Goal: Transaction & Acquisition: Purchase product/service

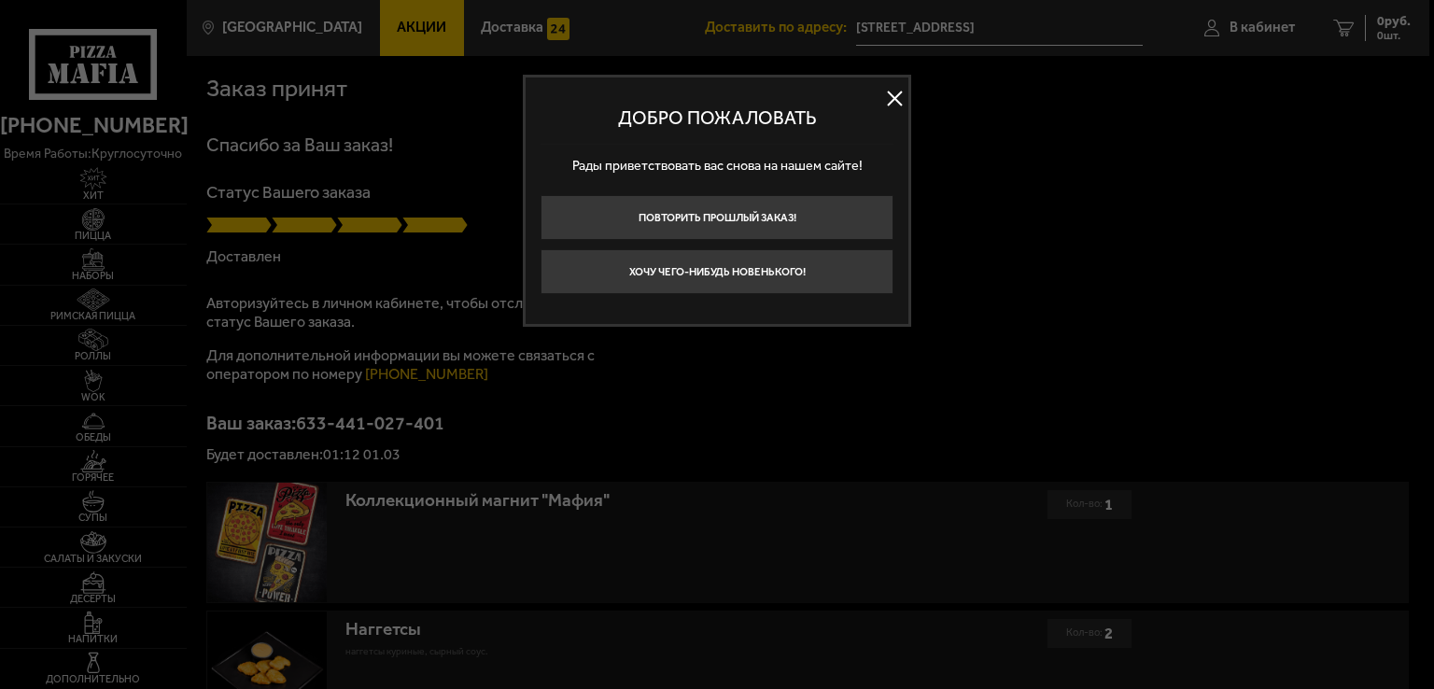
drag, startPoint x: 893, startPoint y: 98, endPoint x: 808, endPoint y: 227, distance: 154.3
click at [893, 96] on button at bounding box center [894, 99] width 28 height 28
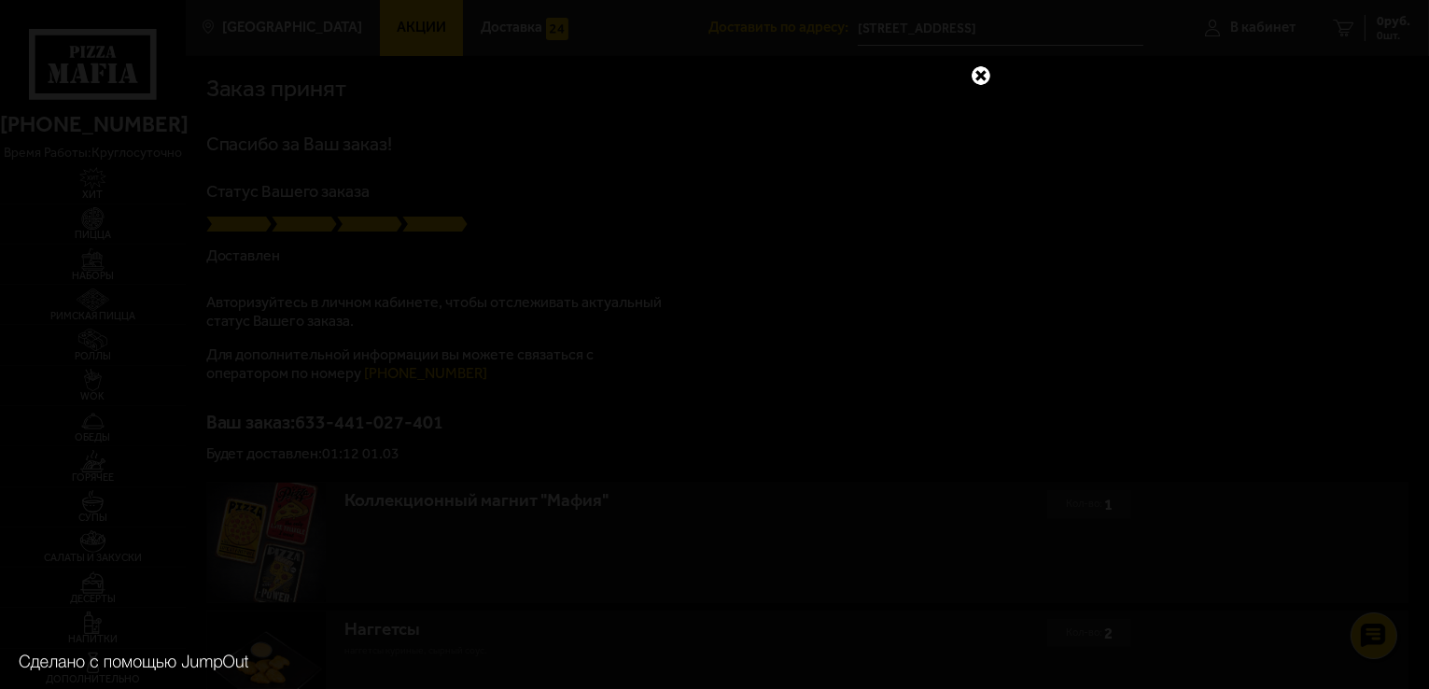
click at [980, 70] on link at bounding box center [981, 75] width 24 height 24
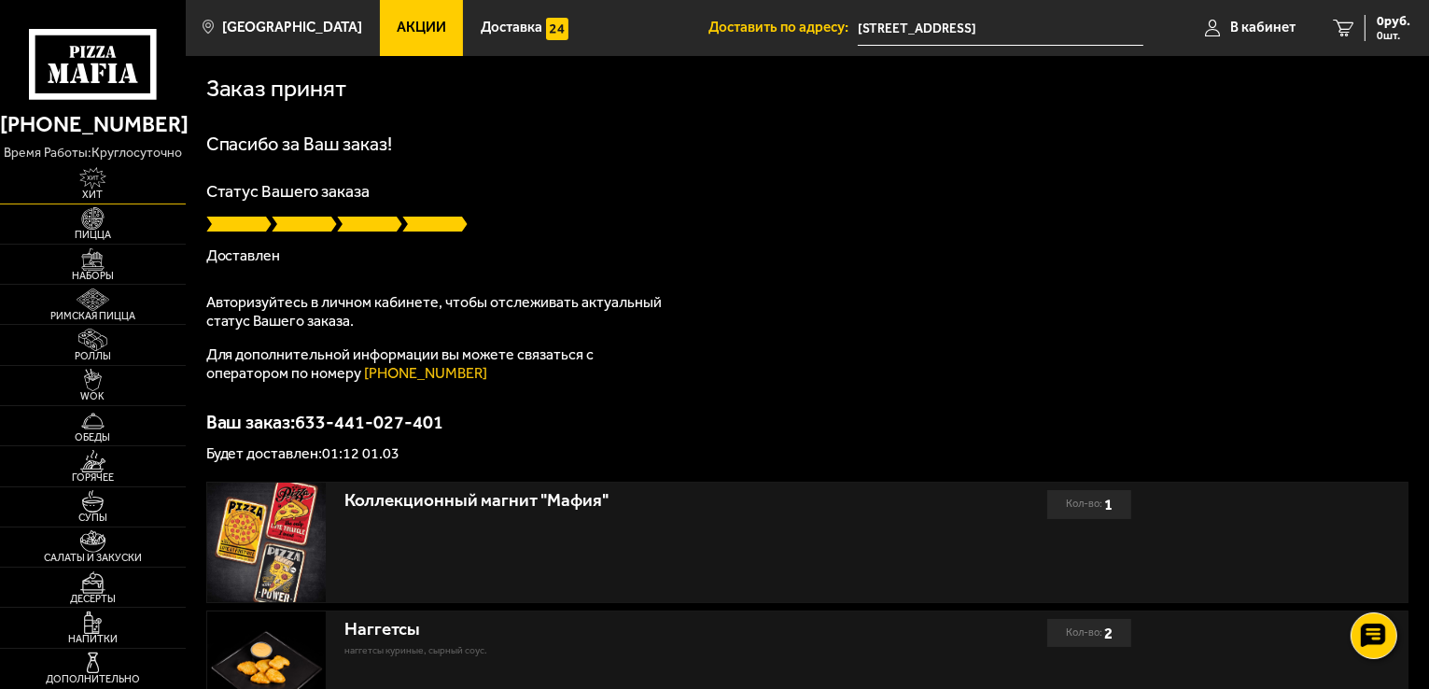
click at [101, 178] on img at bounding box center [92, 178] width 57 height 22
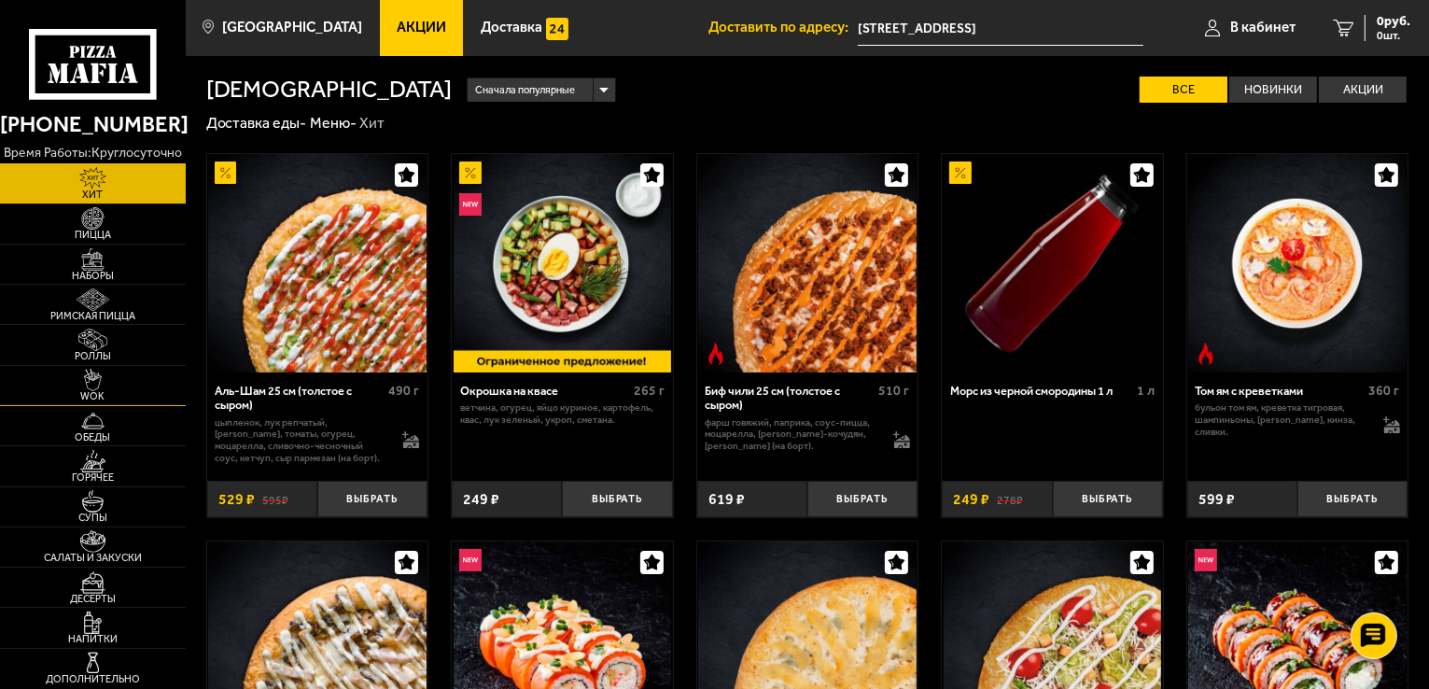
click at [134, 392] on span "WOK" at bounding box center [93, 396] width 186 height 10
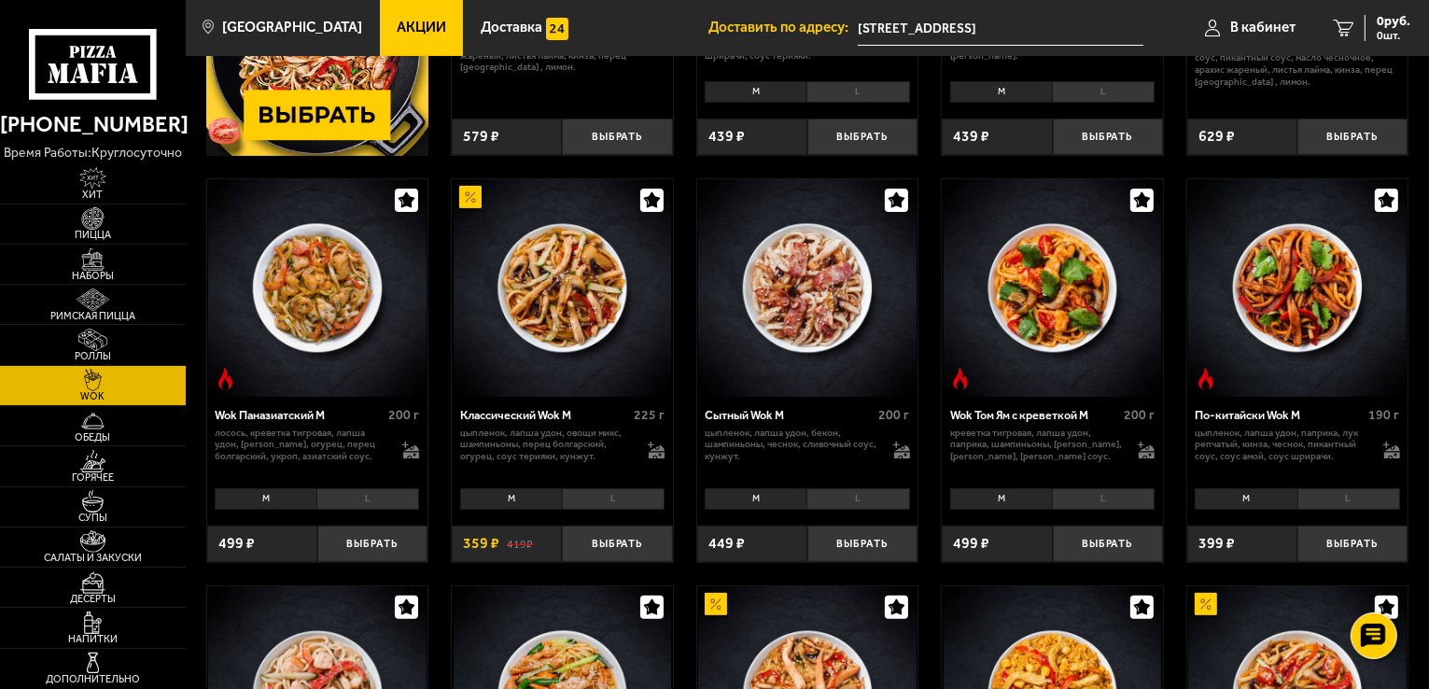
scroll to position [379, 0]
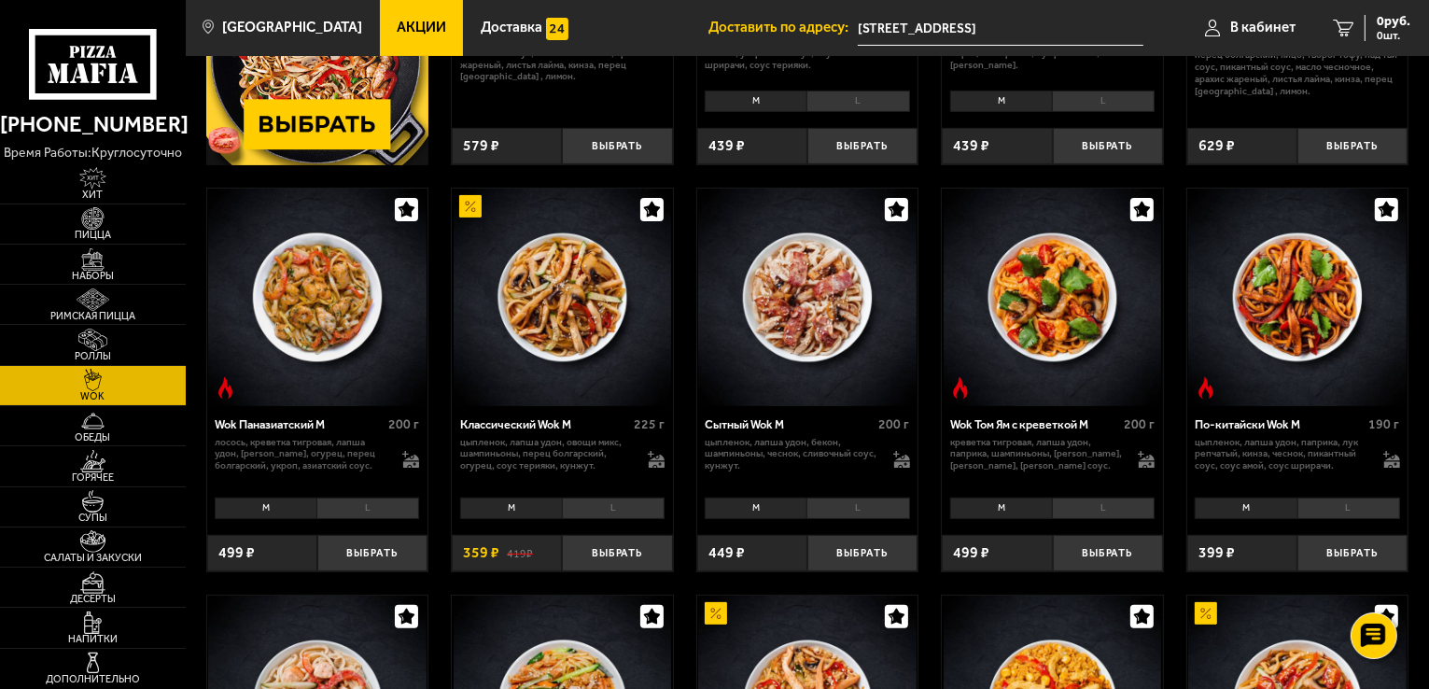
click at [848, 329] on img at bounding box center [807, 298] width 218 height 218
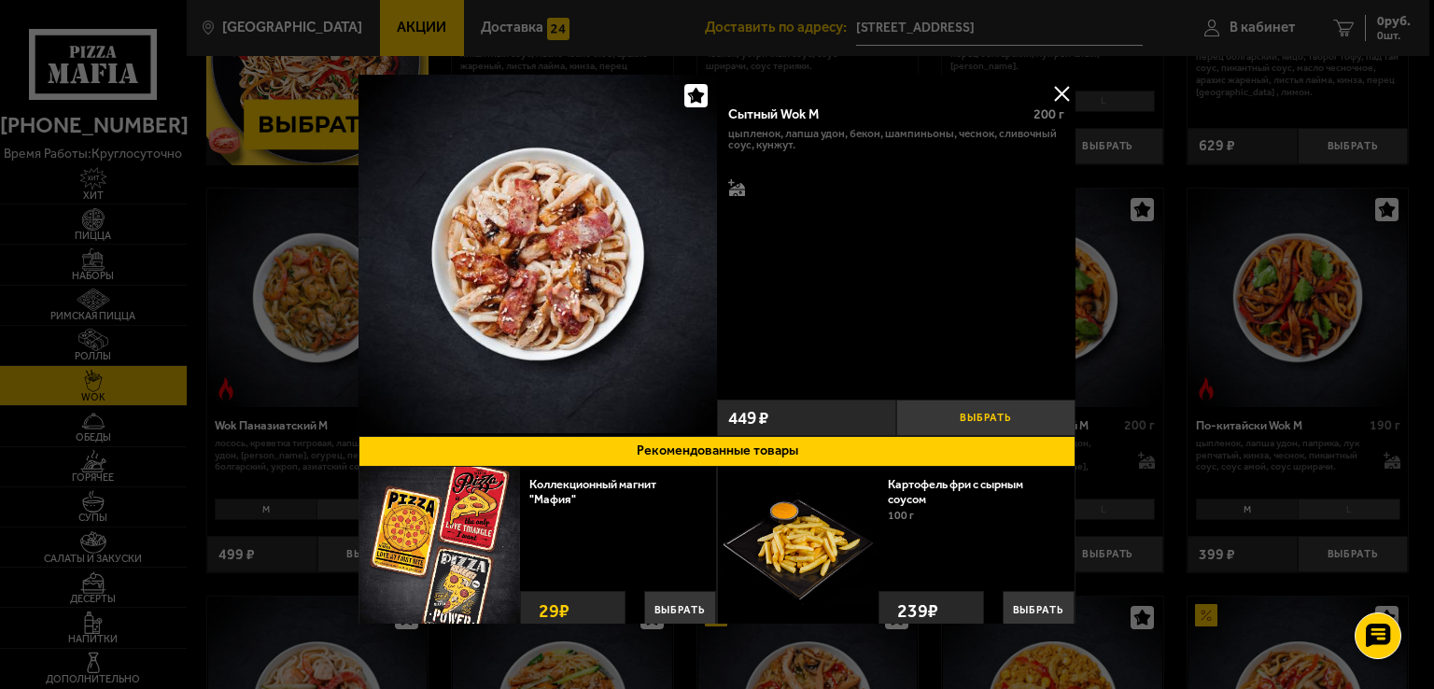
click at [939, 413] on button "Выбрать" at bounding box center [985, 417] width 179 height 36
click at [1047, 89] on button at bounding box center [1061, 93] width 28 height 28
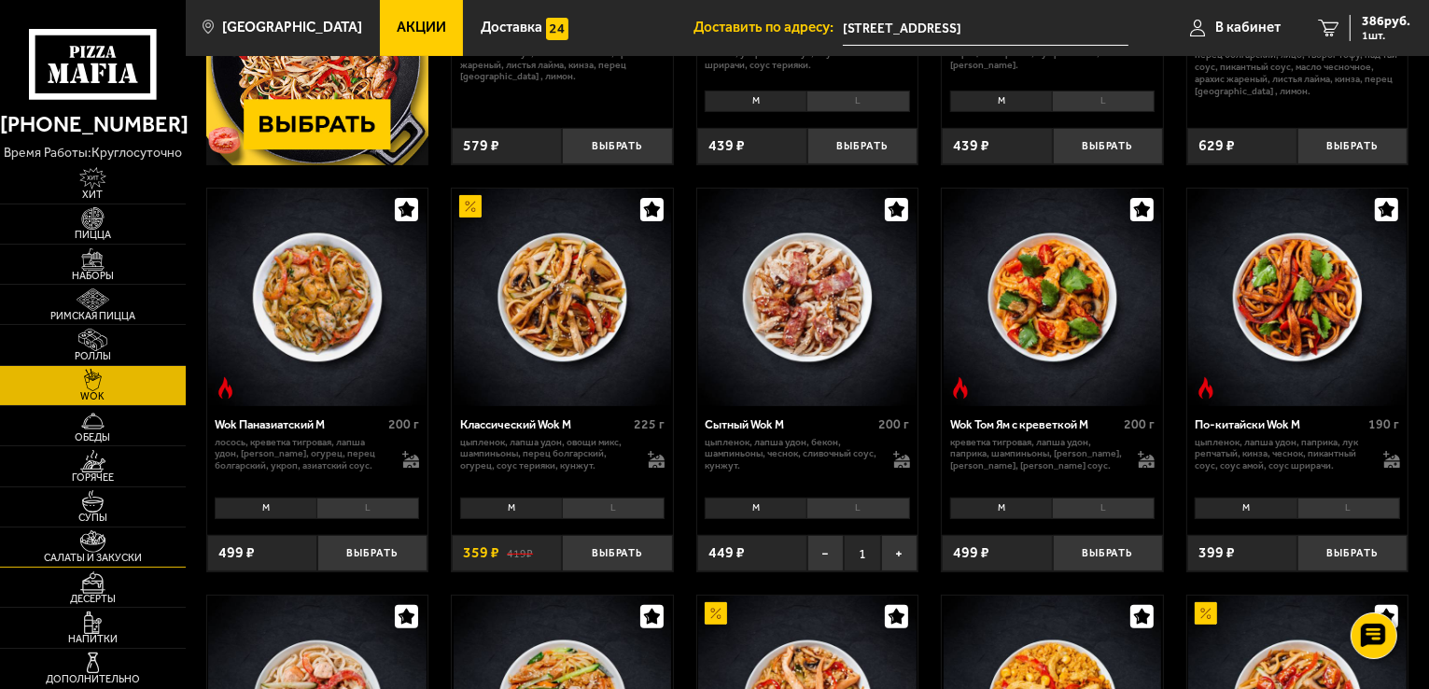
scroll to position [99, 0]
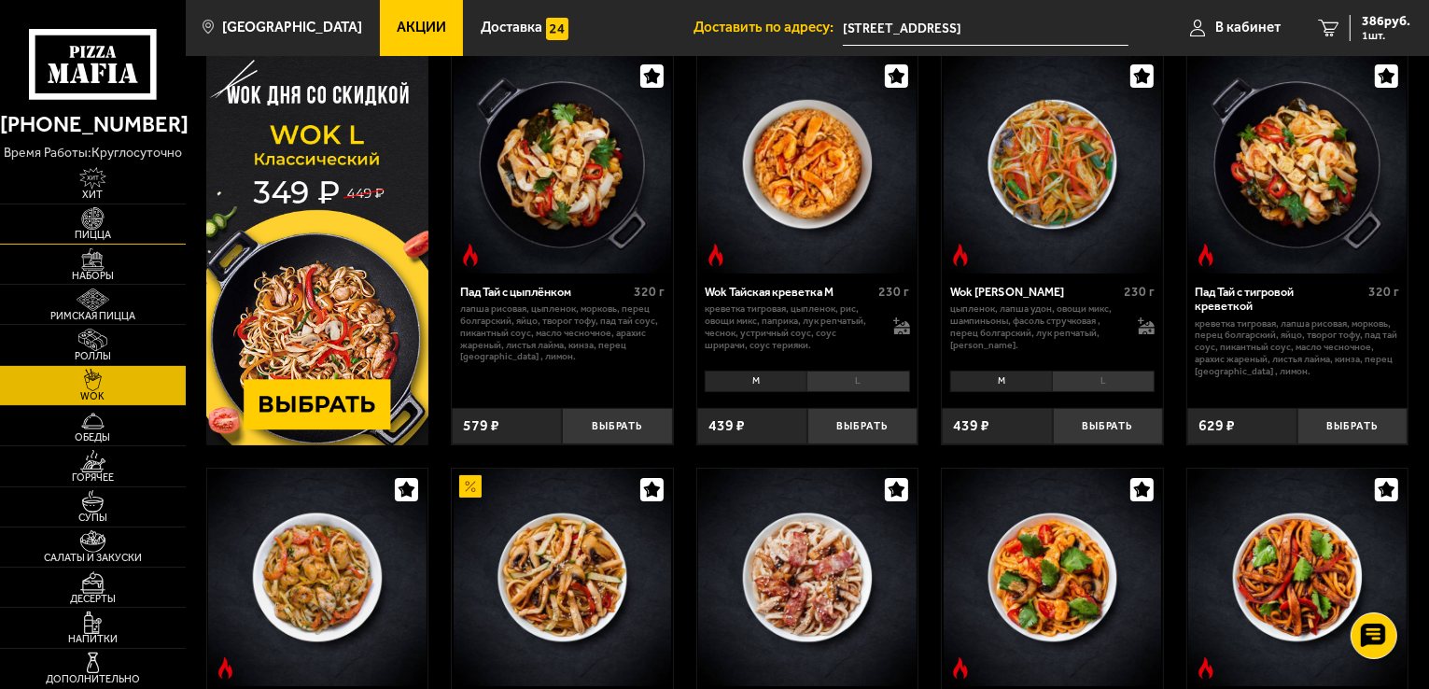
click at [117, 221] on img at bounding box center [92, 218] width 57 height 22
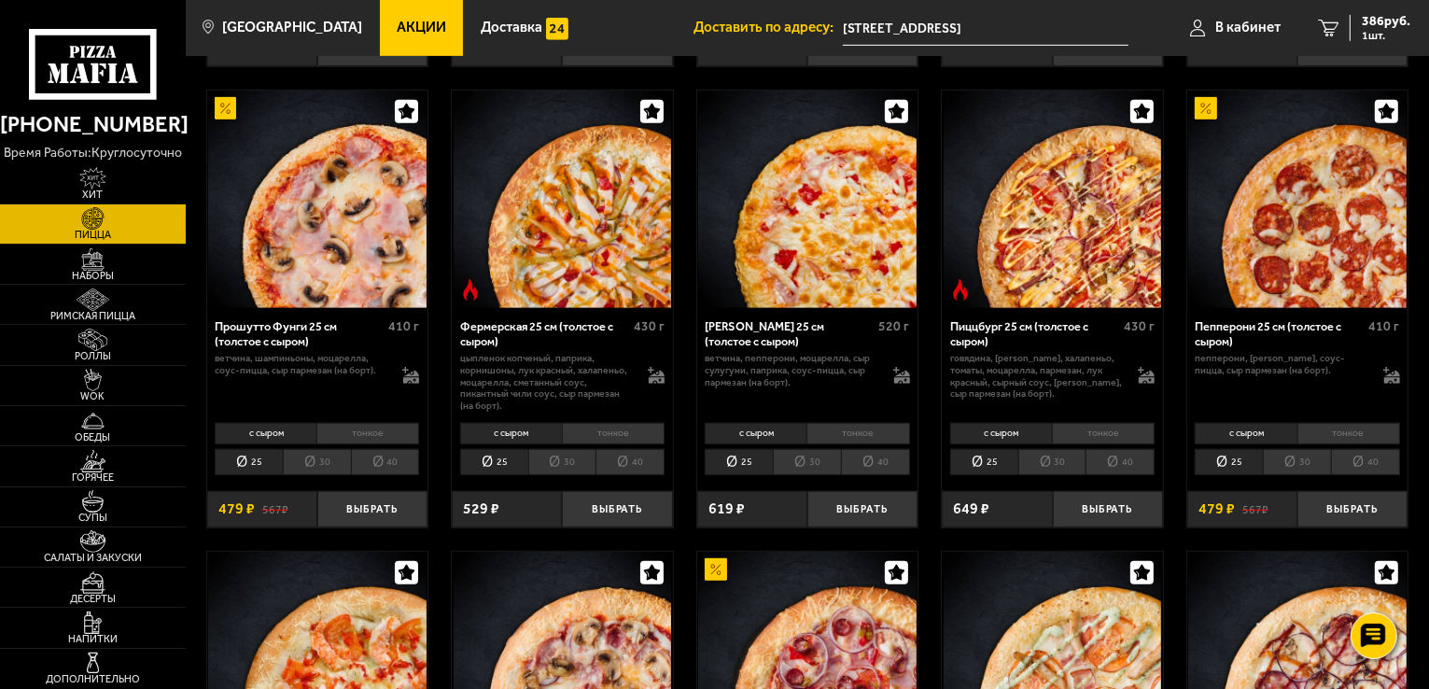
scroll to position [1012, 0]
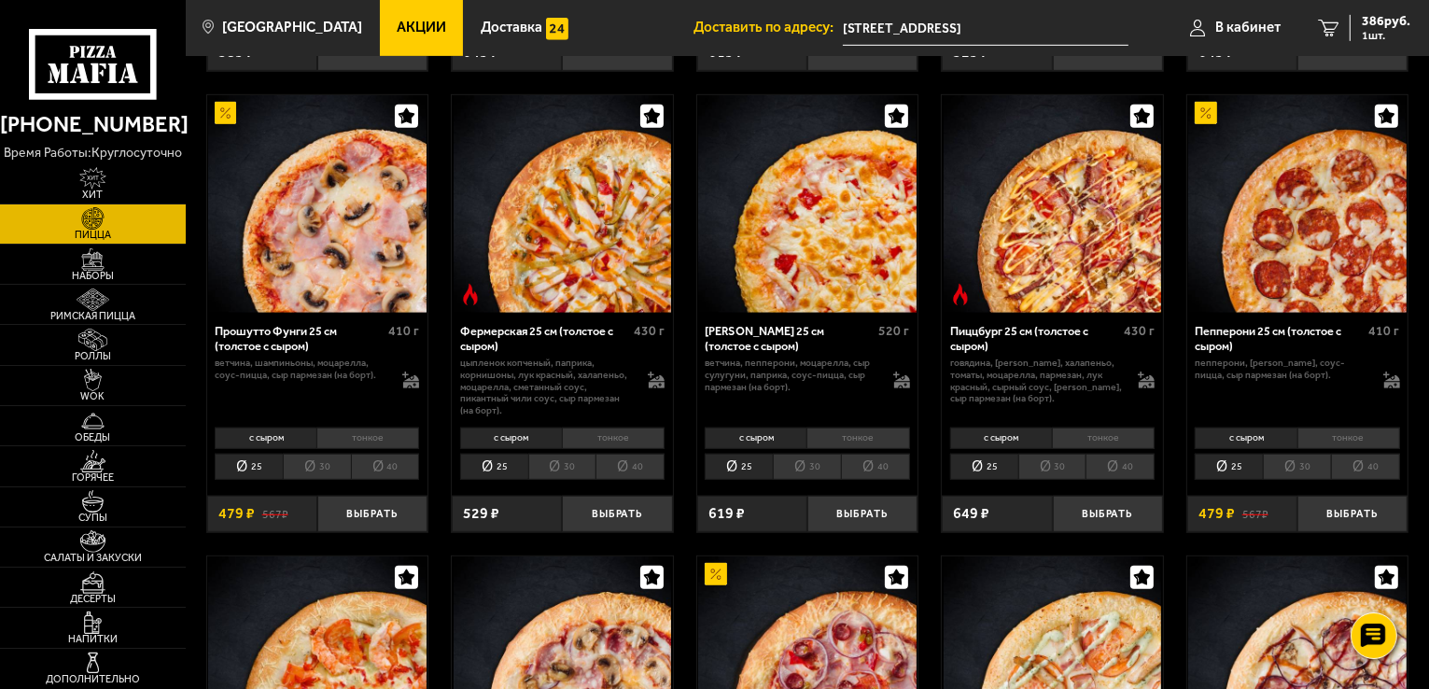
click at [821, 226] on img at bounding box center [807, 204] width 218 height 218
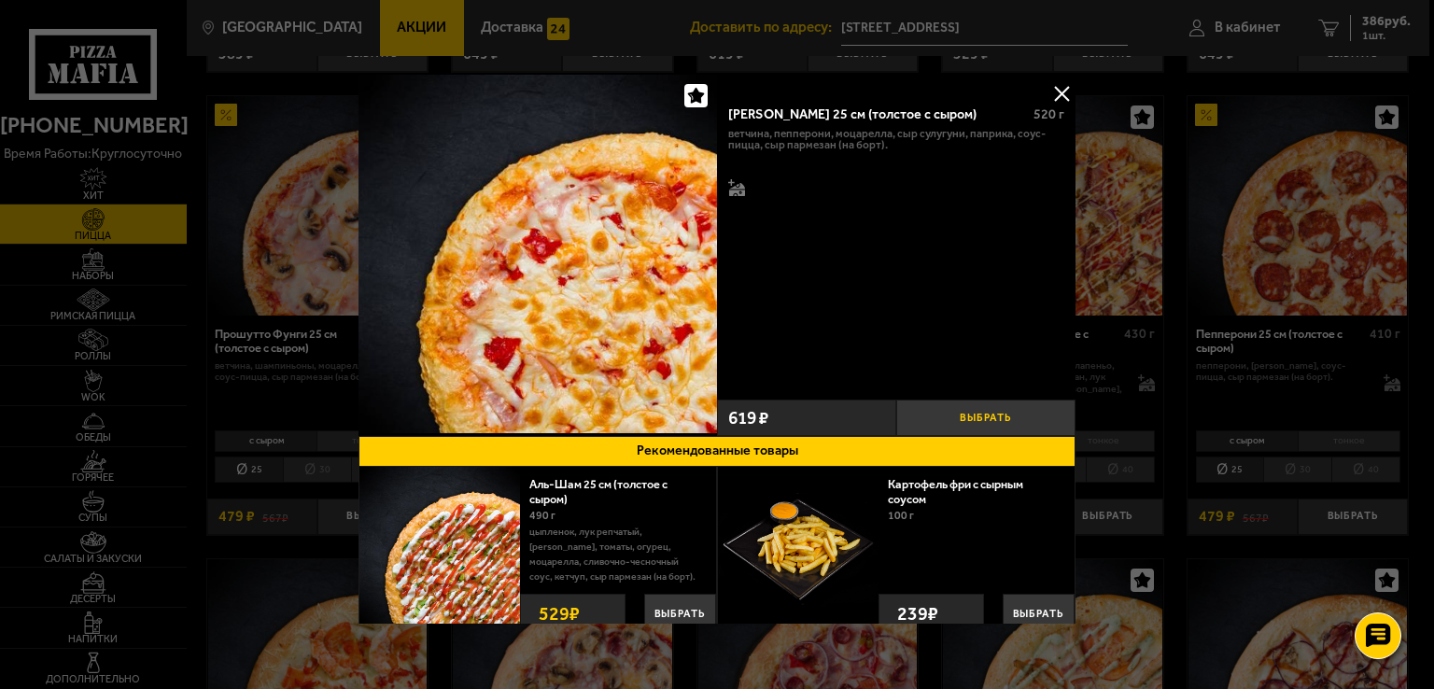
click at [961, 412] on button "Выбрать" at bounding box center [985, 417] width 179 height 36
click at [1056, 91] on button at bounding box center [1061, 93] width 28 height 28
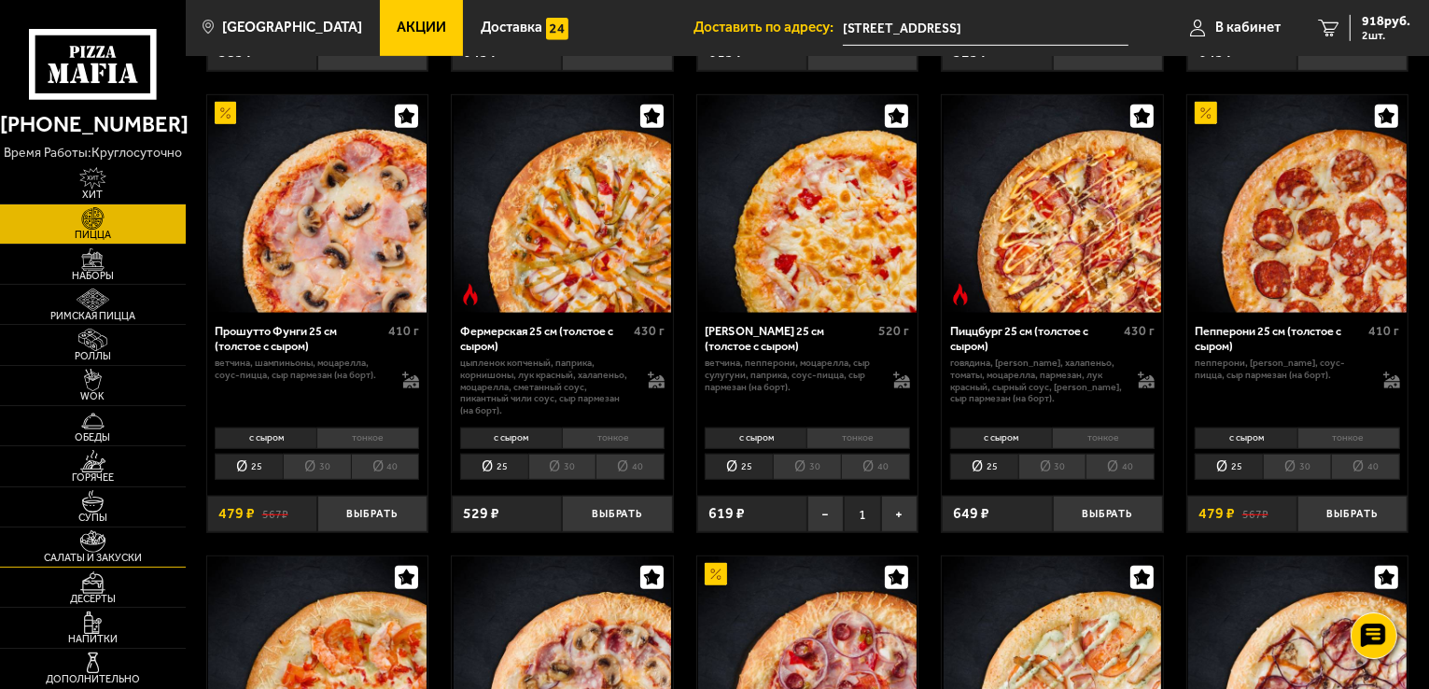
click at [103, 558] on span "Салаты и закуски" at bounding box center [93, 558] width 186 height 10
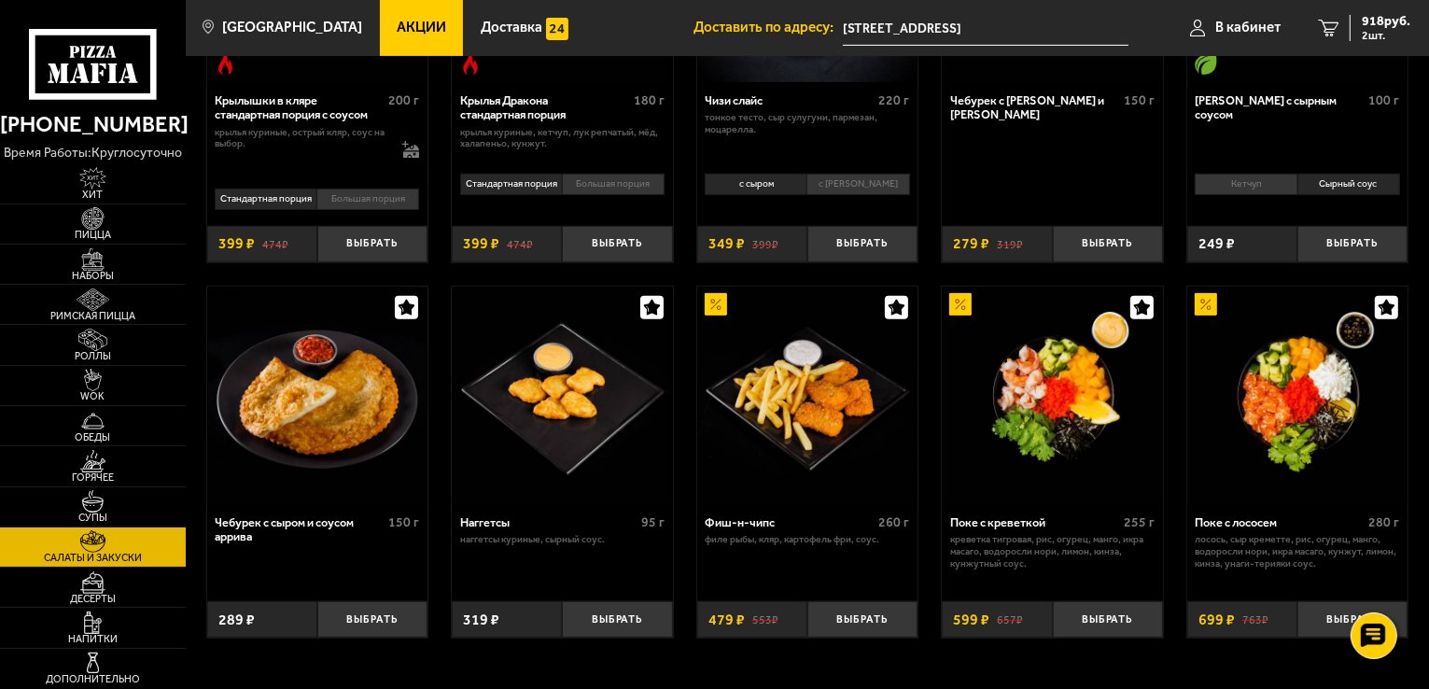
scroll to position [716, 0]
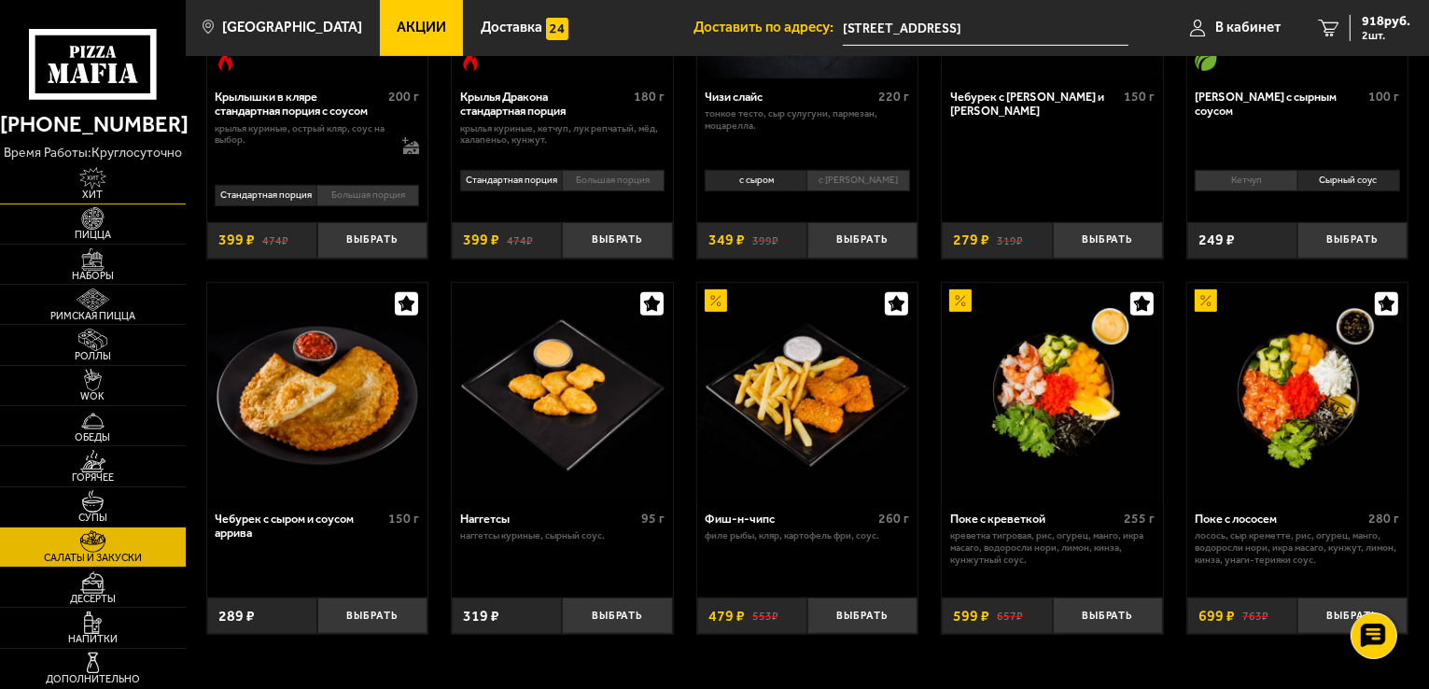
click at [97, 185] on img at bounding box center [92, 178] width 57 height 22
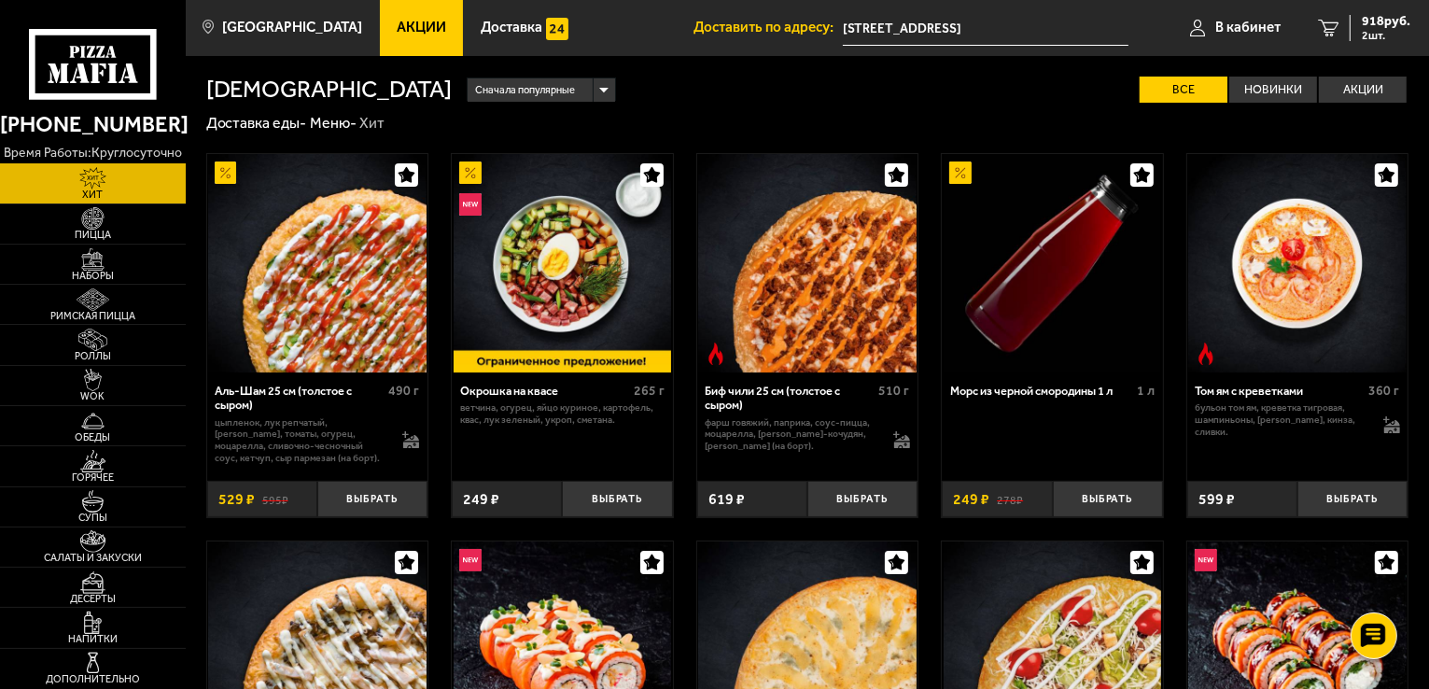
click at [314, 342] on img at bounding box center [317, 263] width 218 height 218
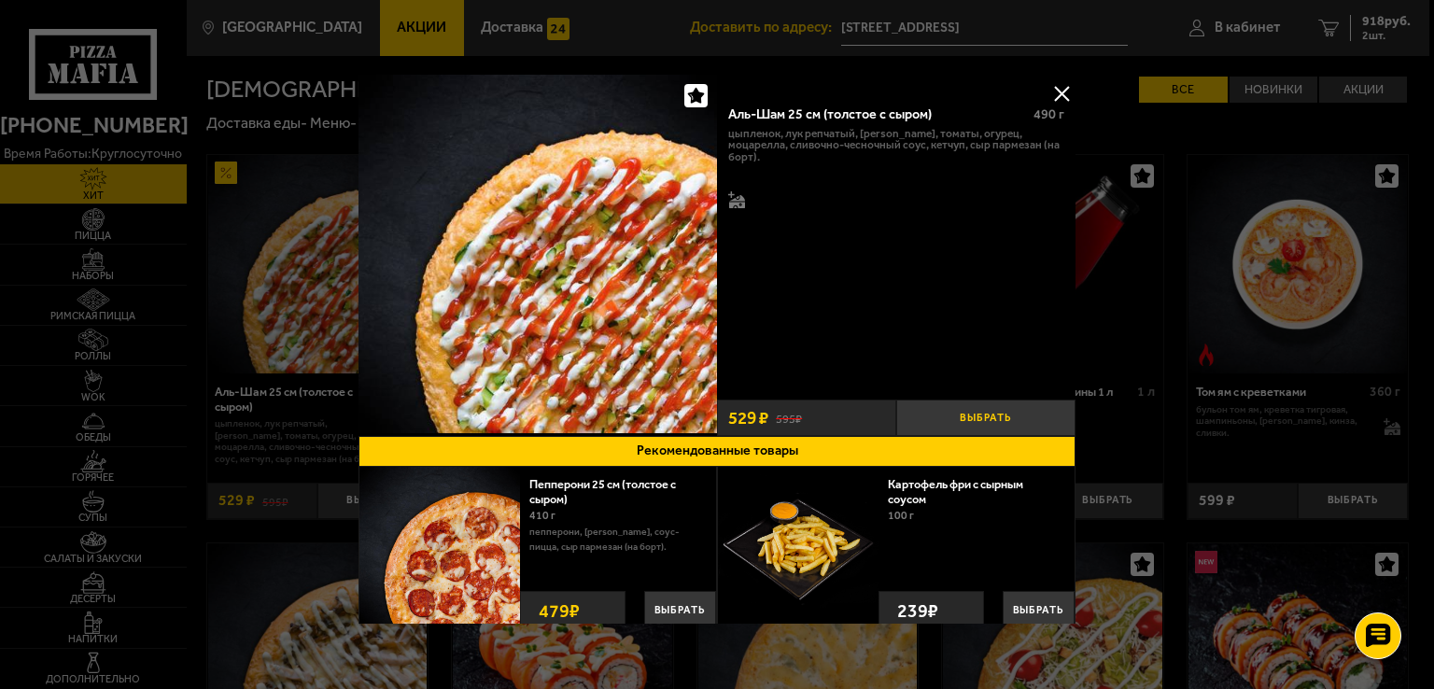
click at [1012, 409] on button "Выбрать" at bounding box center [985, 417] width 179 height 36
click at [1053, 87] on button at bounding box center [1061, 93] width 28 height 28
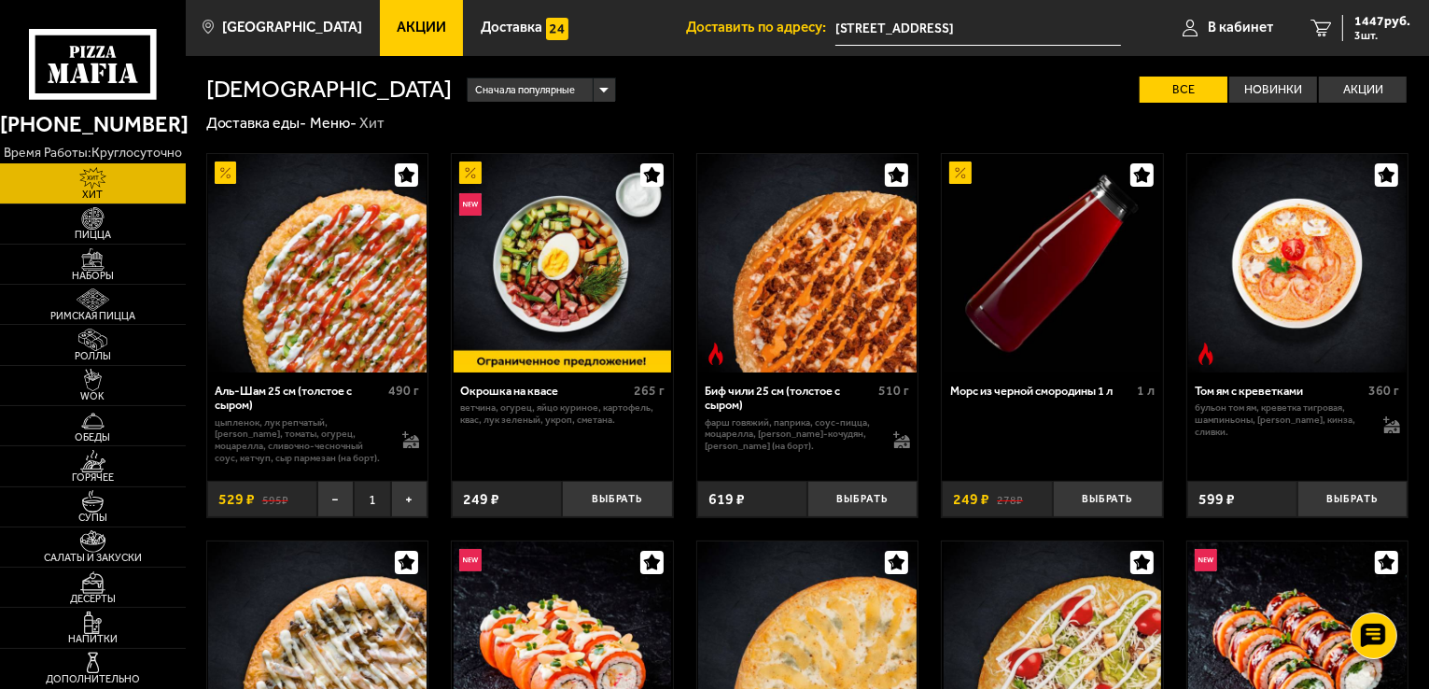
scroll to position [602, 0]
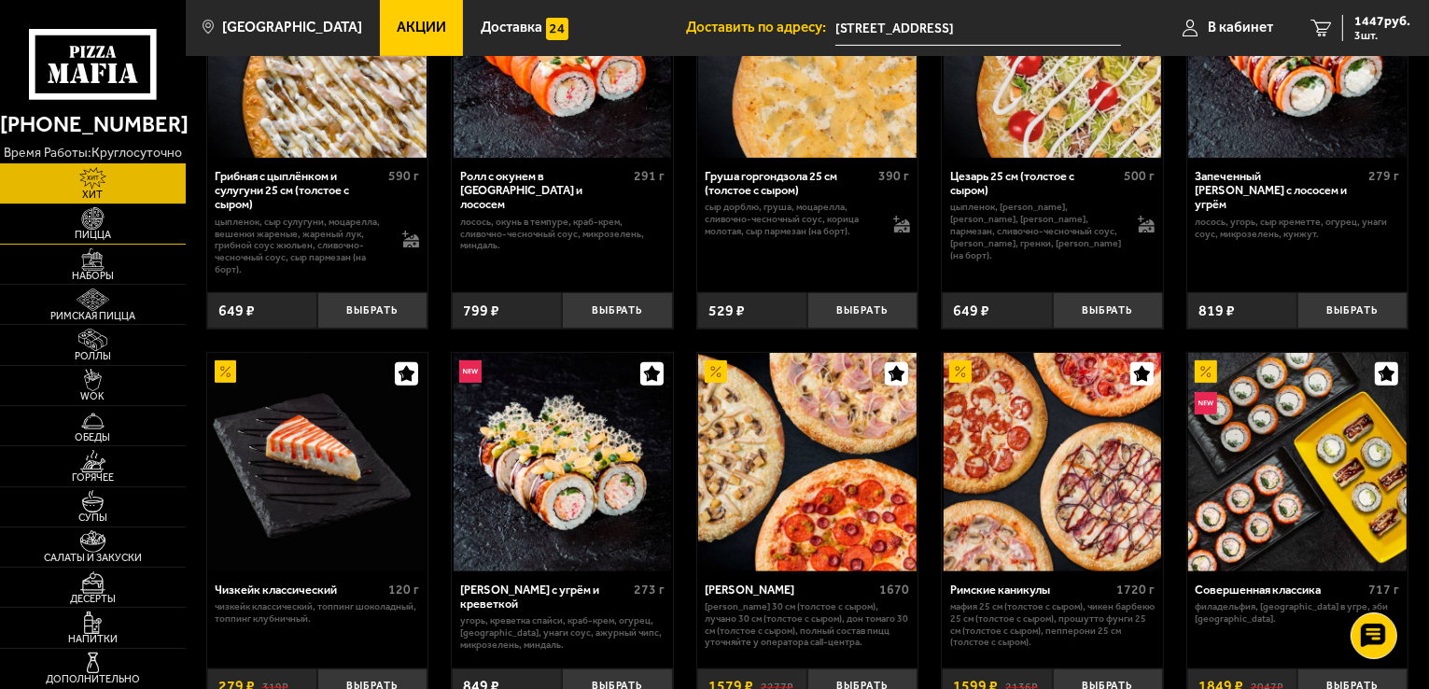
click at [97, 231] on span "Пицца" at bounding box center [93, 235] width 186 height 10
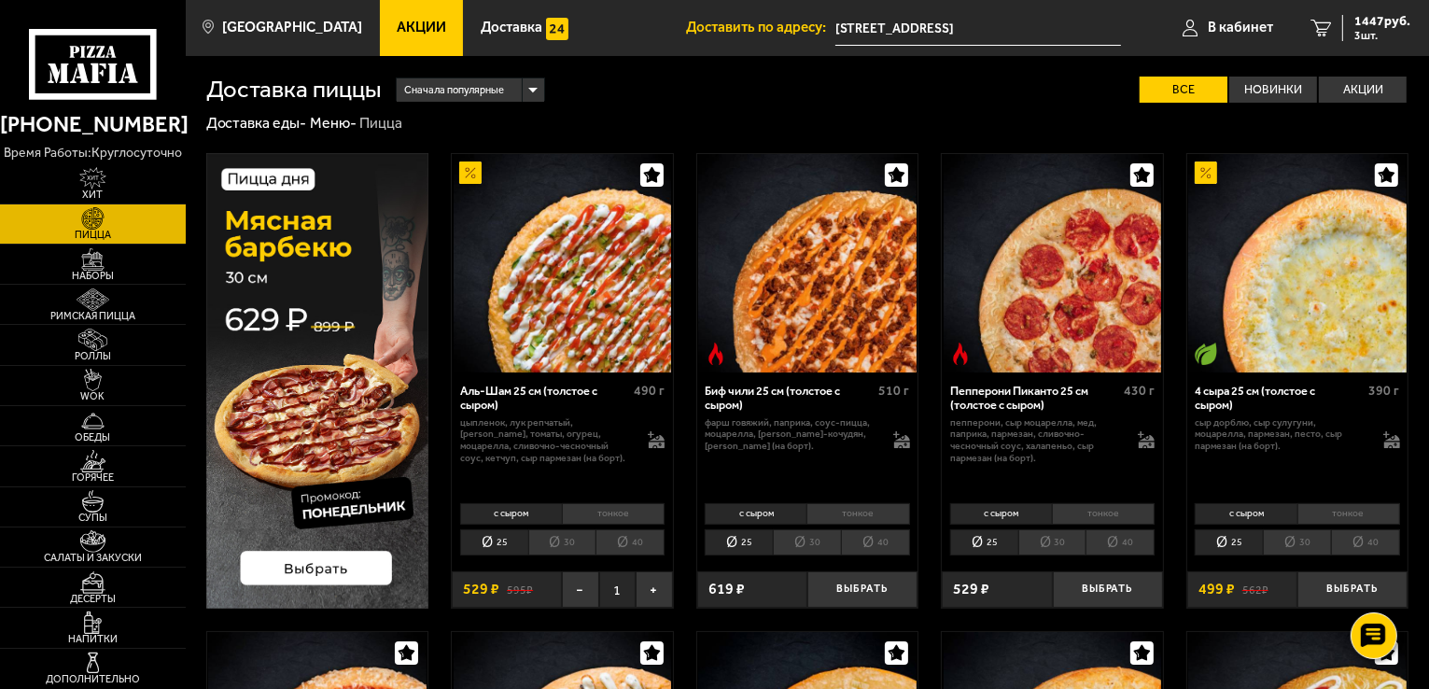
click at [609, 510] on li "тонкое" at bounding box center [613, 513] width 103 height 21
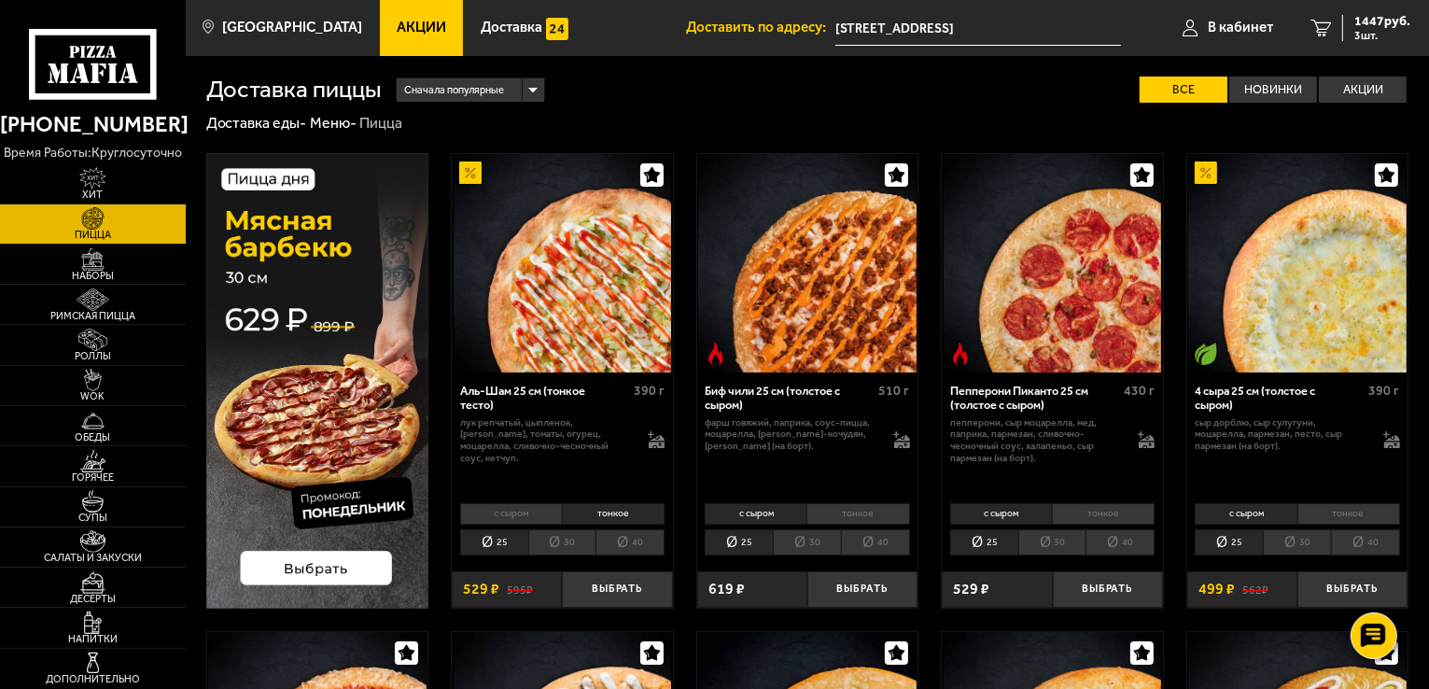
click at [553, 539] on li "30" at bounding box center [562, 542] width 68 height 26
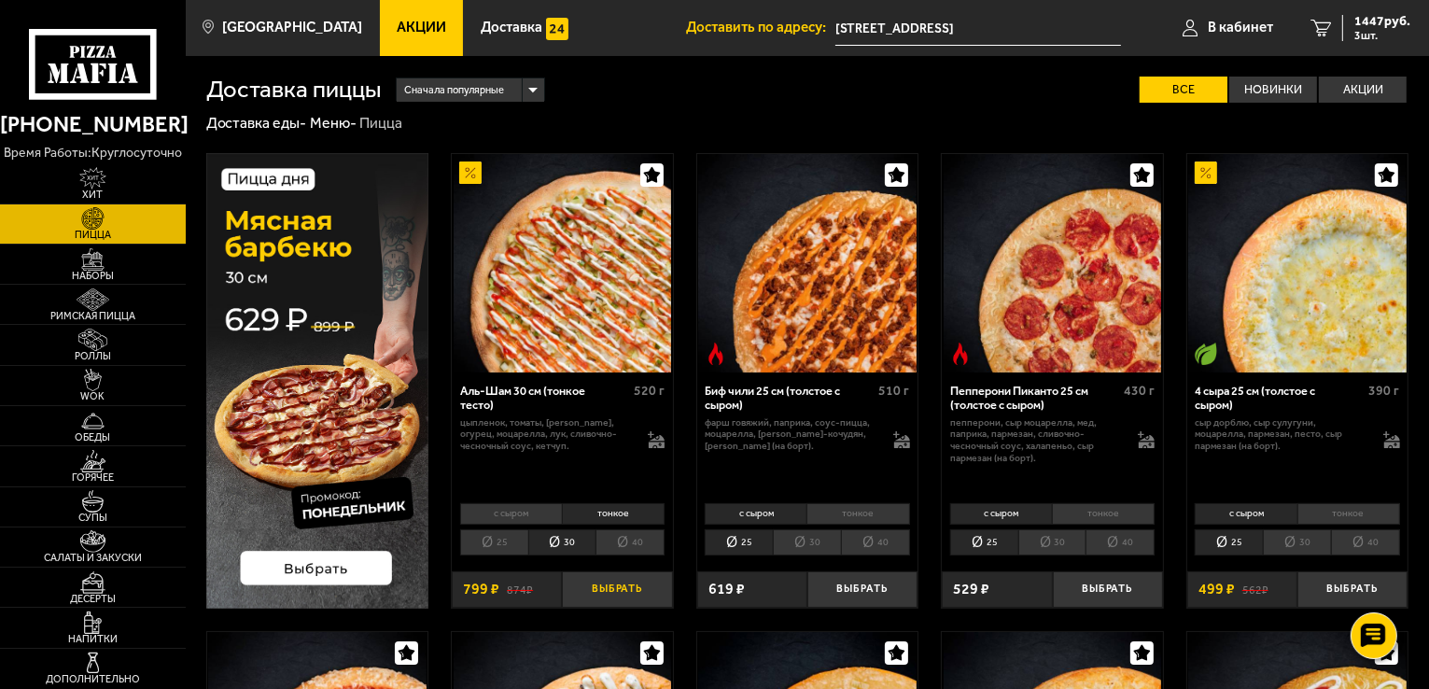
click at [623, 593] on button "Выбрать" at bounding box center [617, 589] width 110 height 36
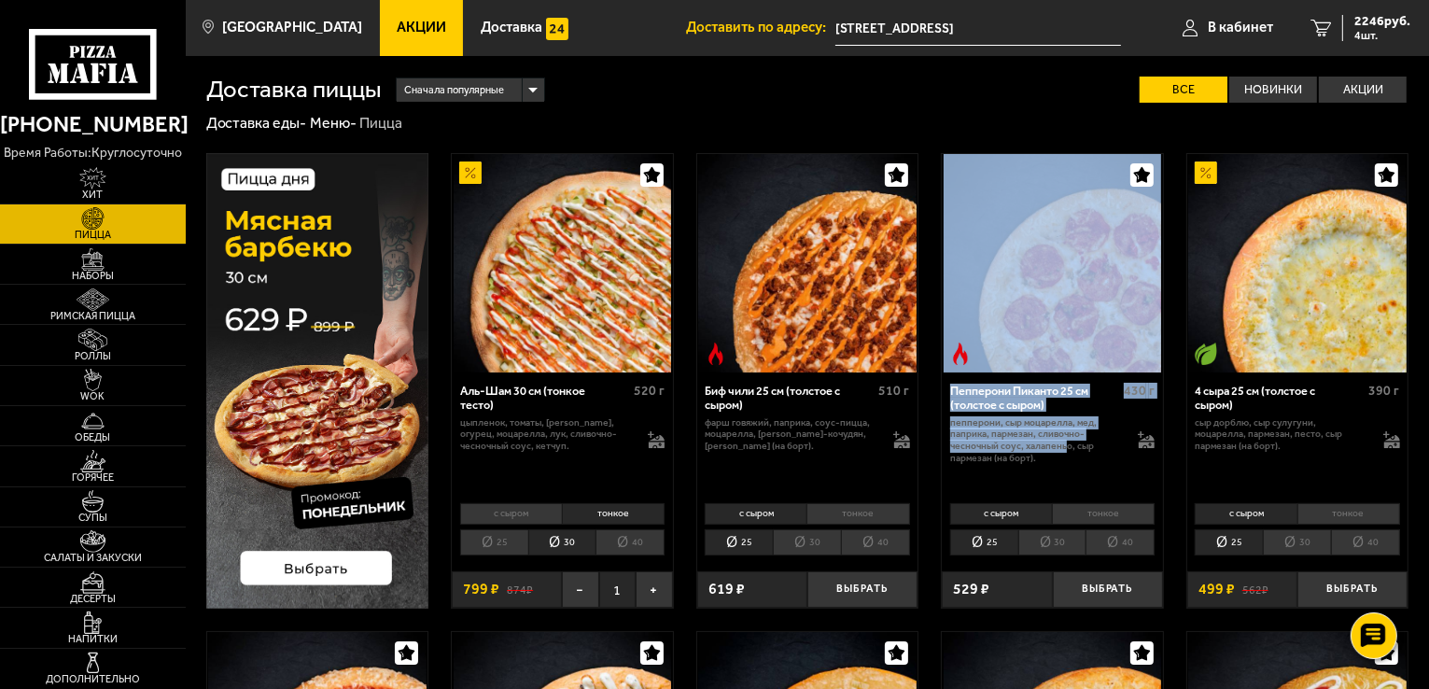
drag, startPoint x: 1068, startPoint y: 443, endPoint x: 1100, endPoint y: 168, distance: 277.3
click at [1100, 168] on div "Пепперони Пиканто 25 см (толстое с сыром) 430 г пепперони, сыр Моцарелла, мед, …" at bounding box center [1052, 380] width 223 height 455
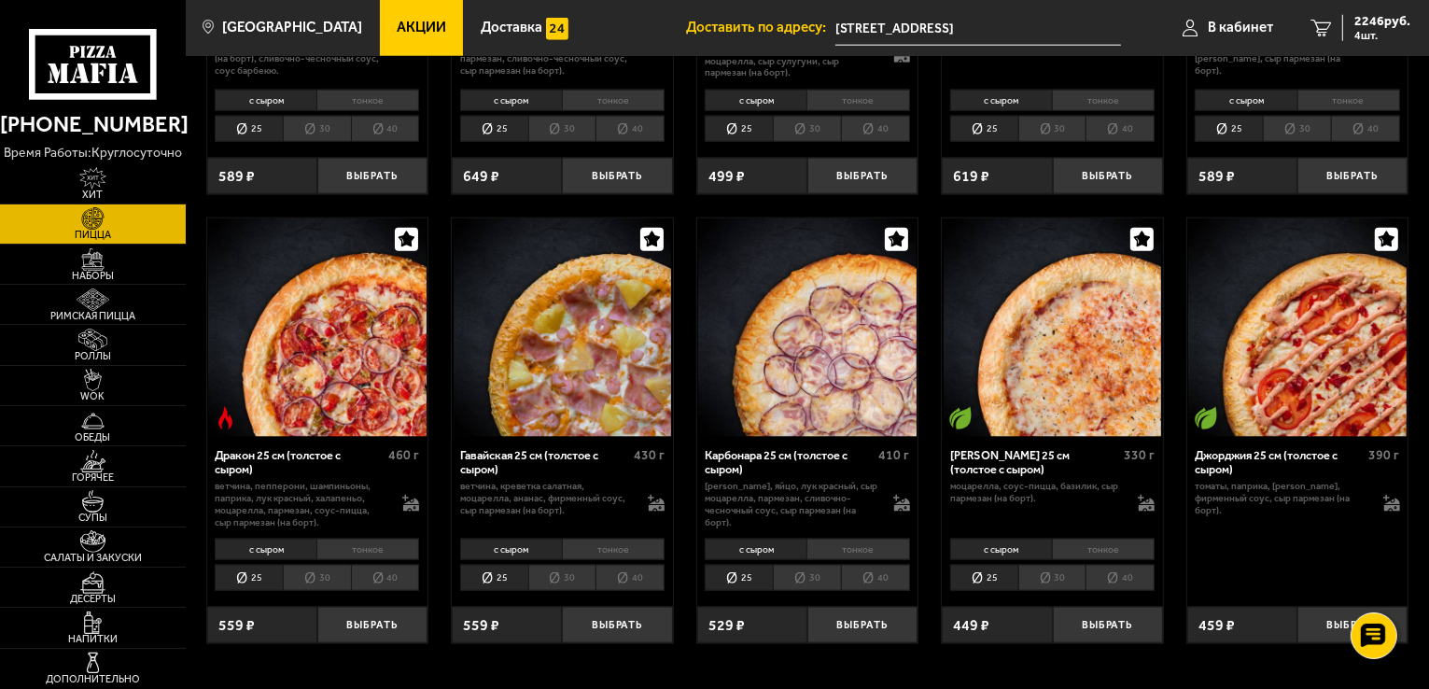
scroll to position [2295, 0]
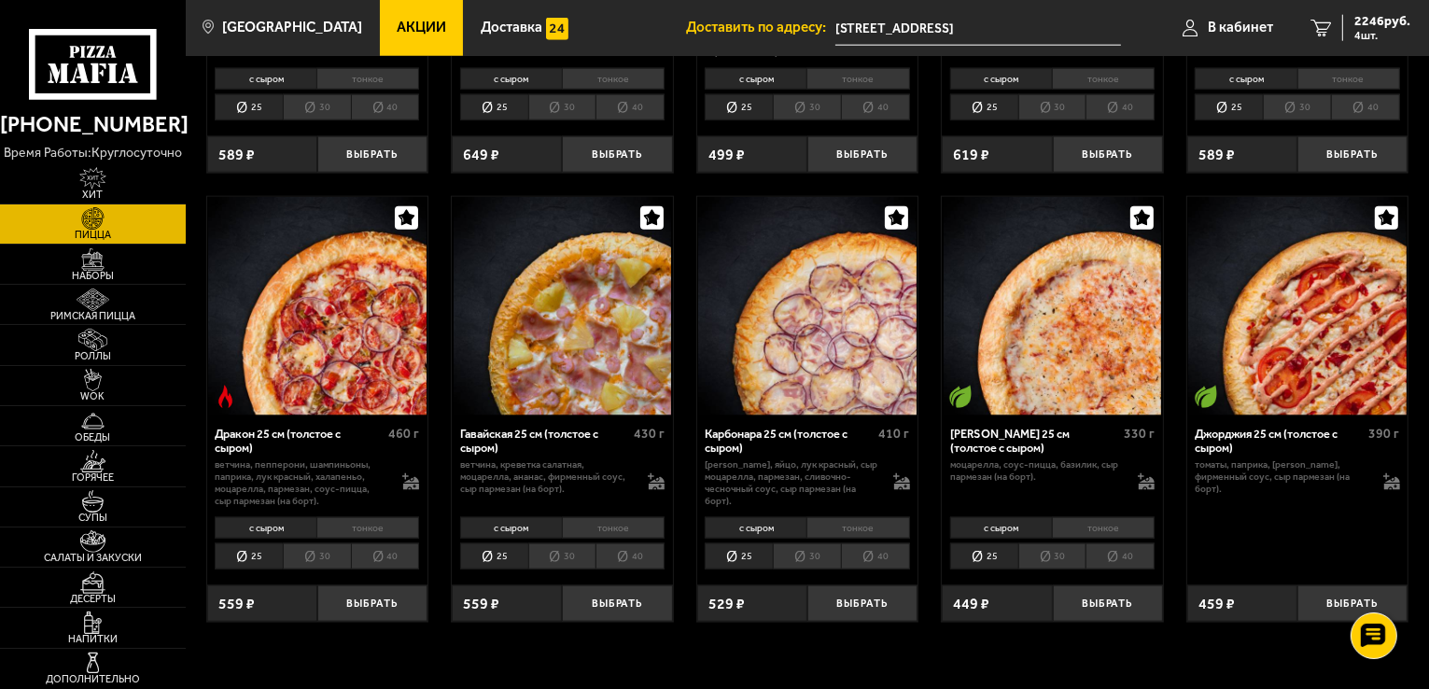
click at [362, 526] on li "тонкое" at bounding box center [367, 527] width 103 height 21
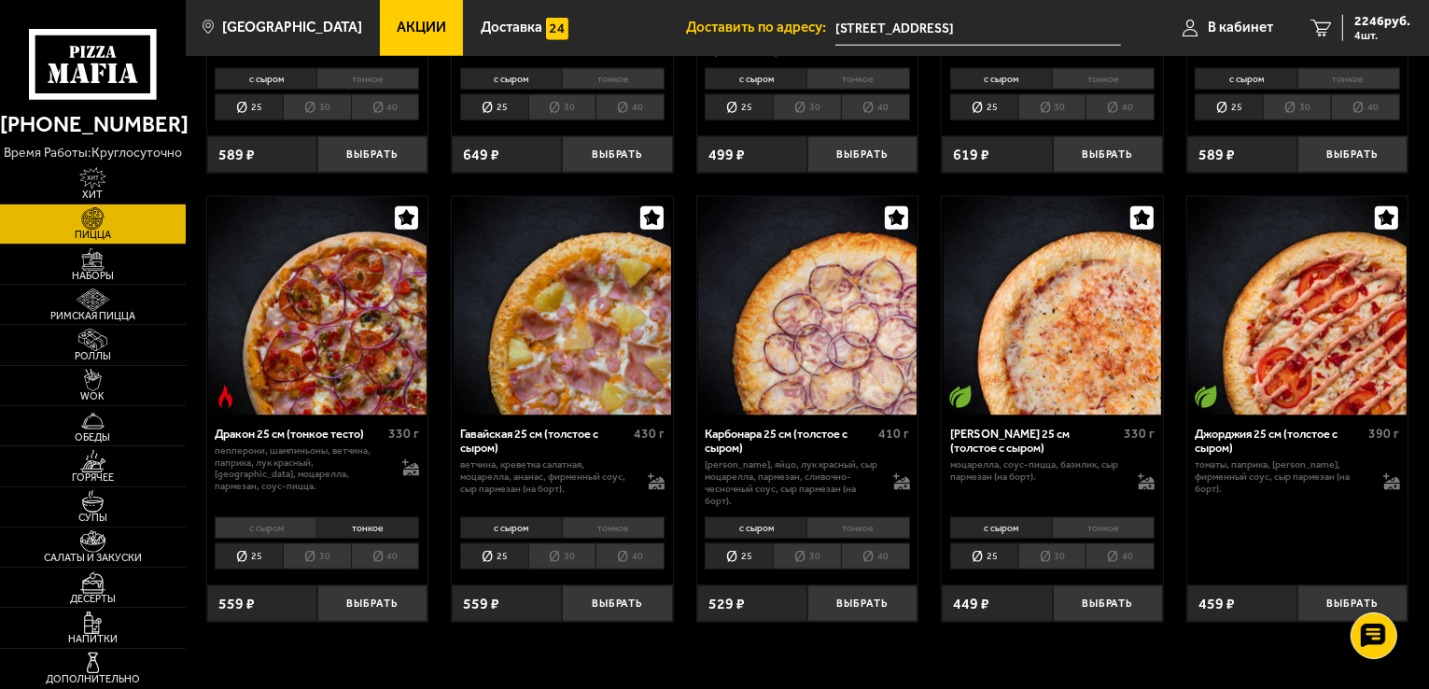
click at [315, 564] on li "30" at bounding box center [317, 556] width 68 height 26
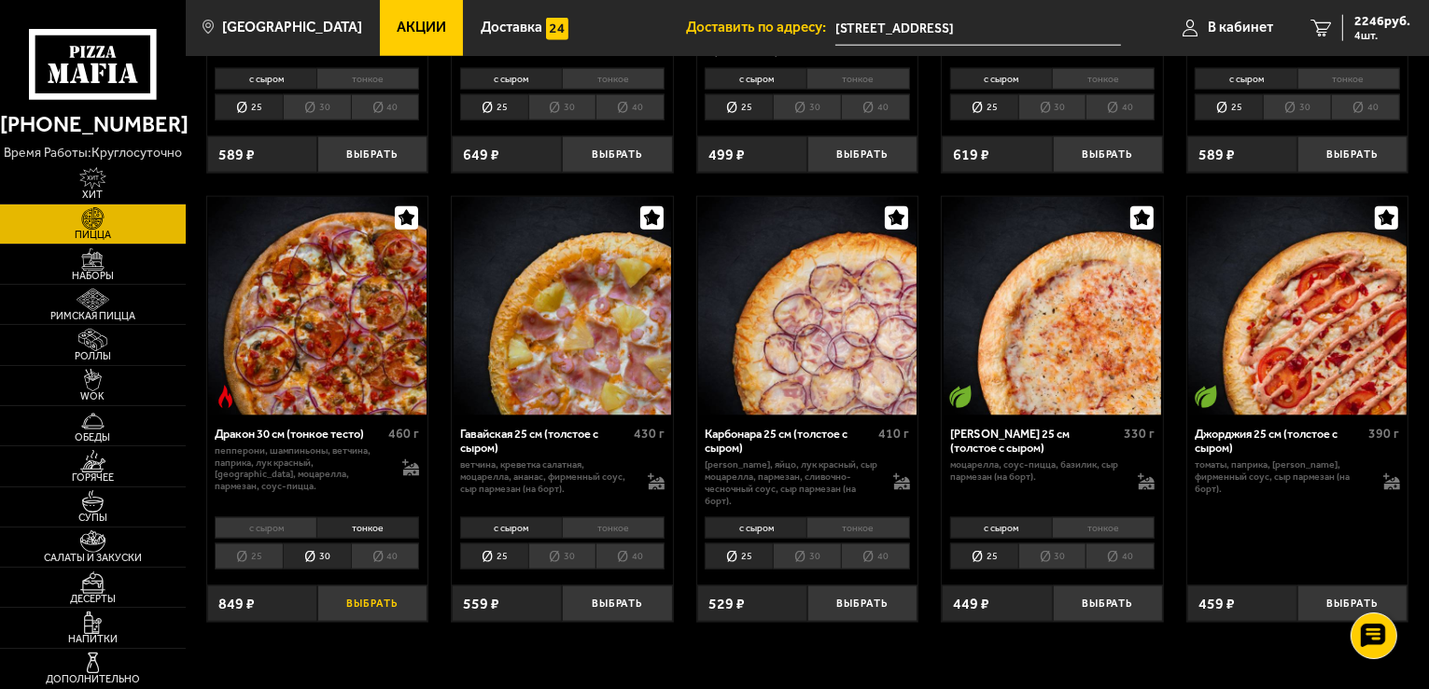
click at [361, 602] on button "Выбрать" at bounding box center [372, 603] width 110 height 36
drag, startPoint x: 1427, startPoint y: 416, endPoint x: 1433, endPoint y: 460, distance: 44.2
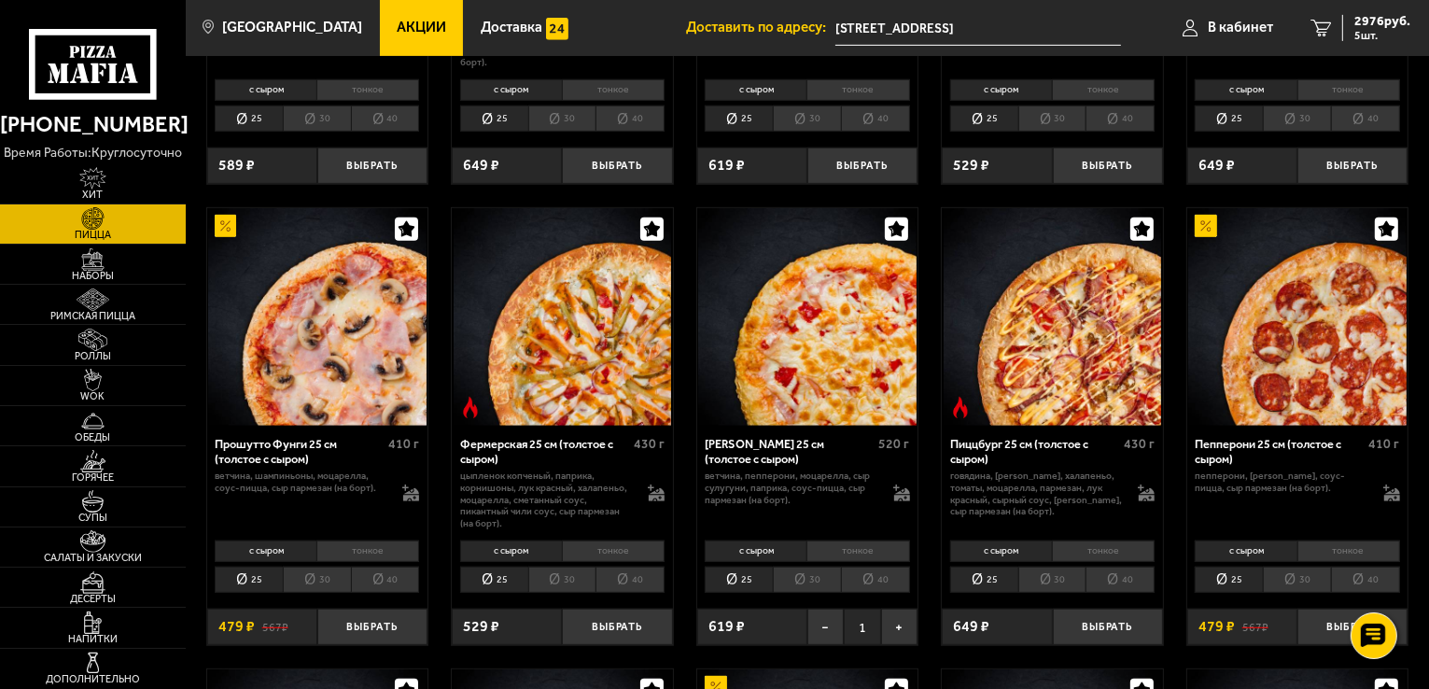
scroll to position [925, 0]
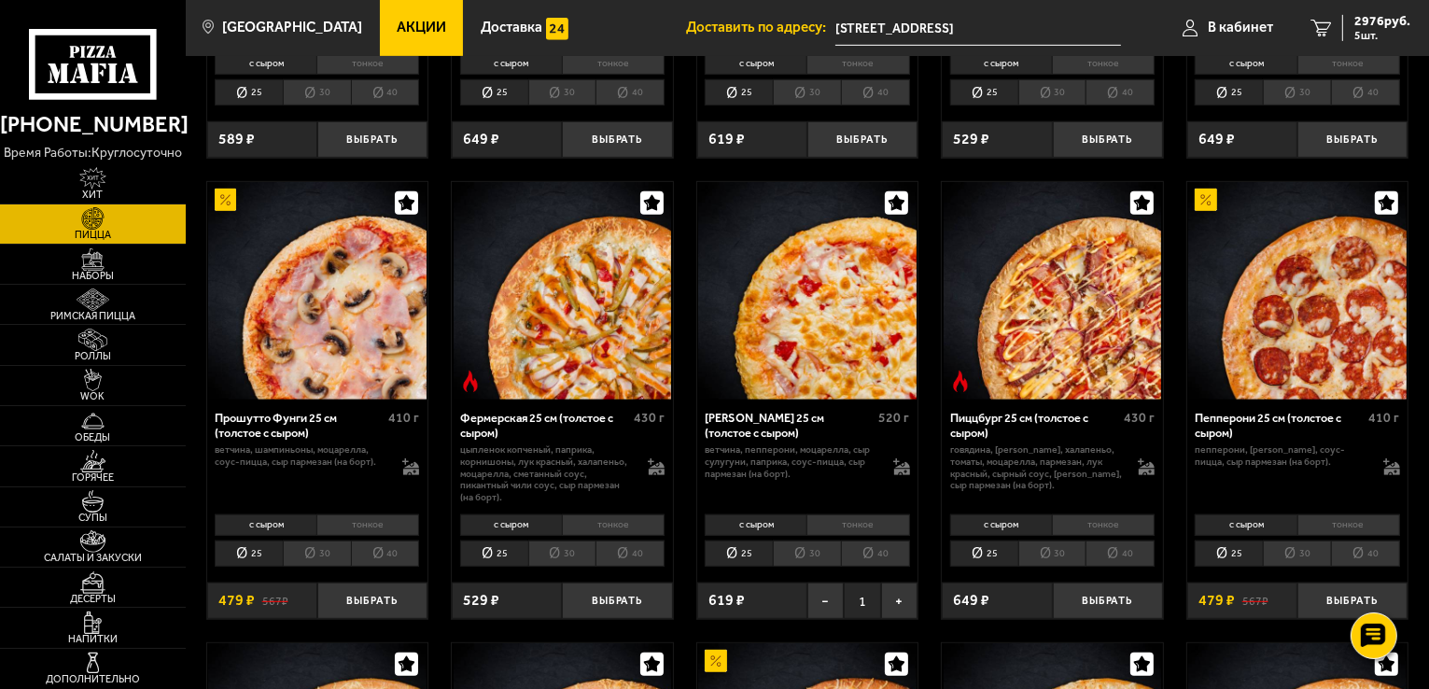
click at [858, 526] on li "тонкое" at bounding box center [857, 524] width 103 height 21
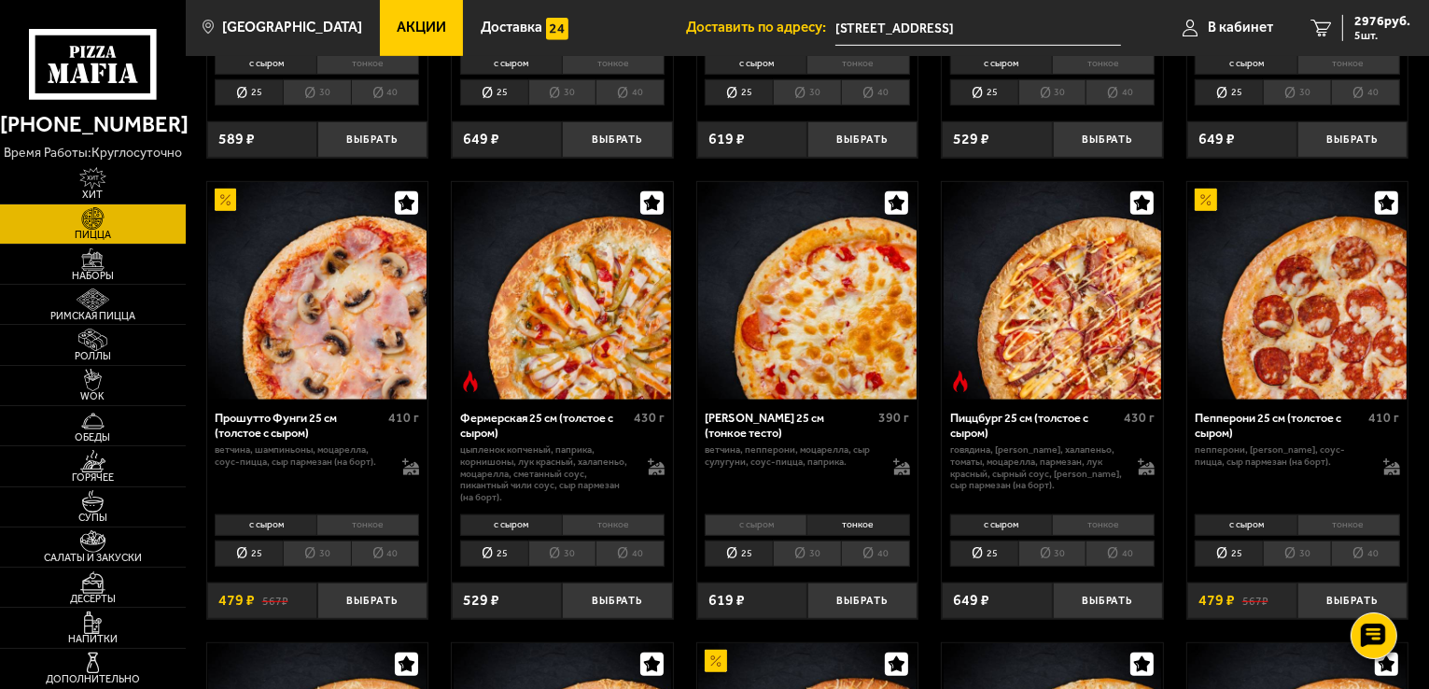
click at [758, 525] on li "с сыром" at bounding box center [756, 524] width 102 height 21
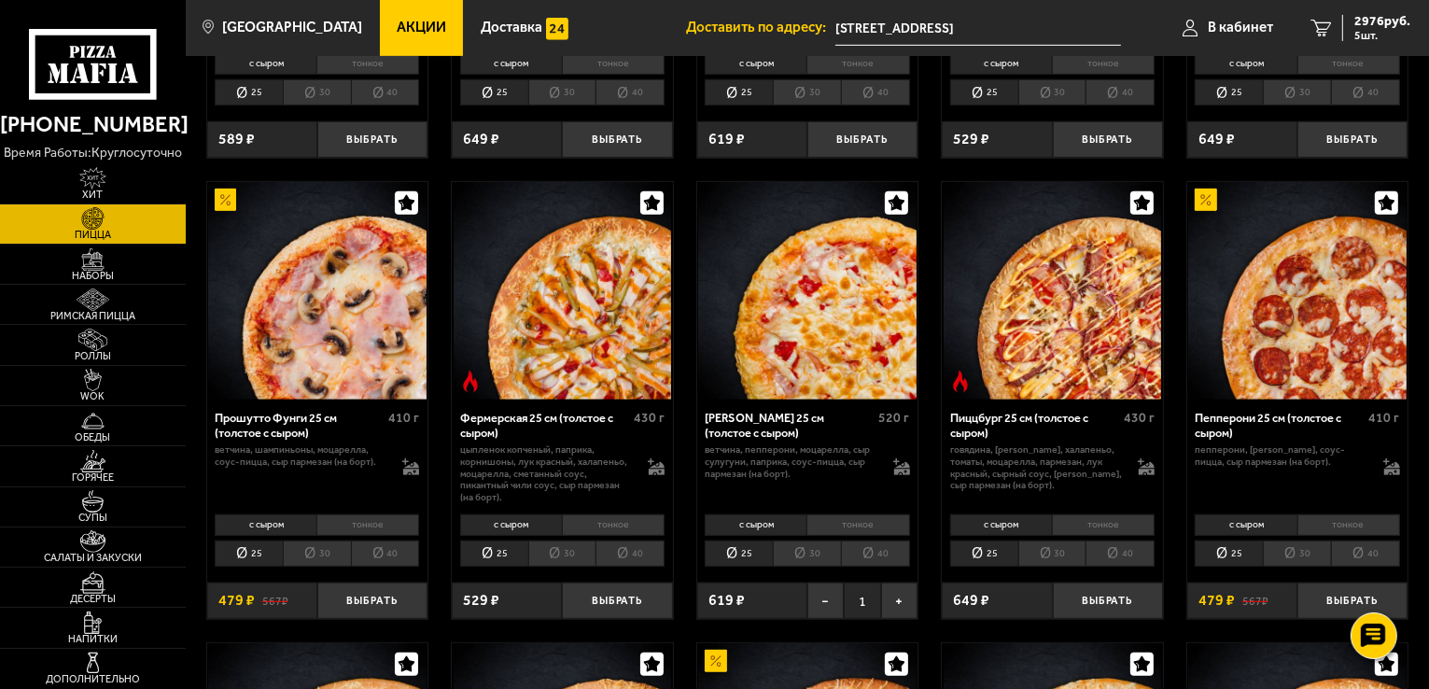
click at [804, 559] on li "30" at bounding box center [807, 553] width 68 height 26
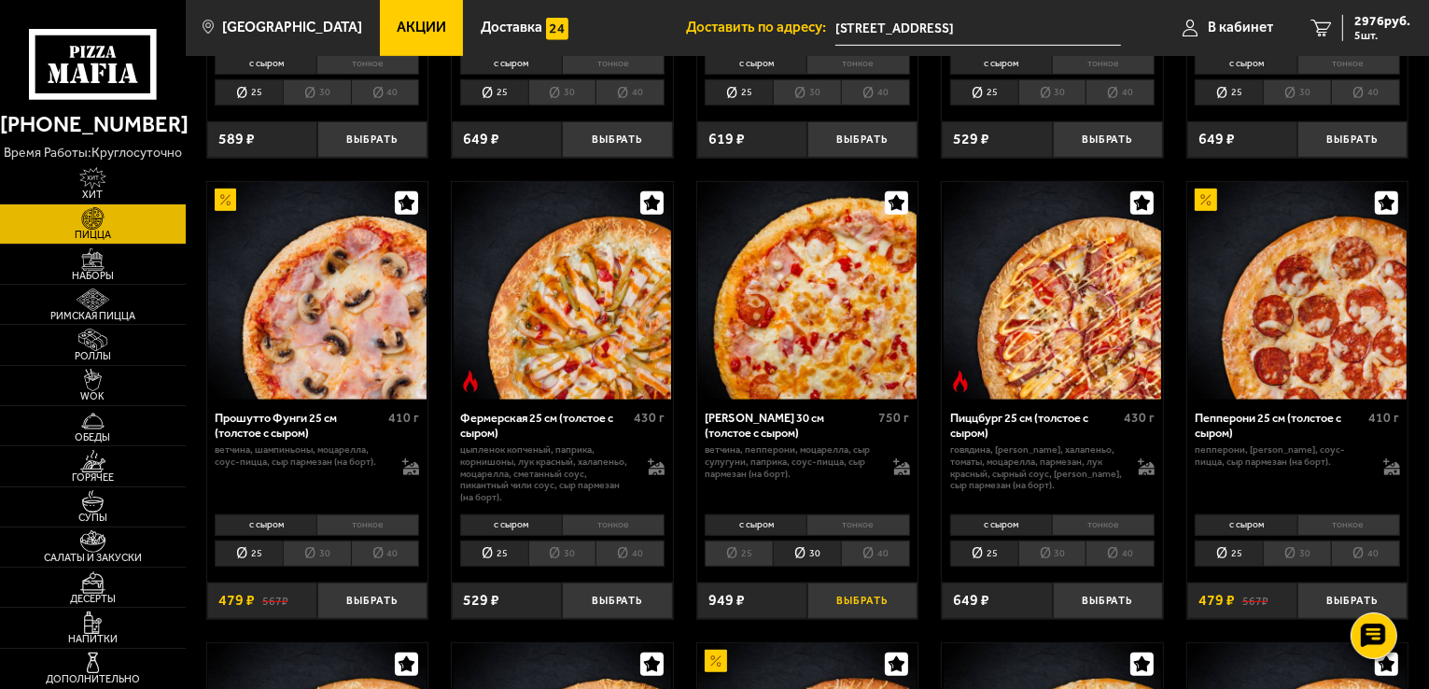
click at [873, 600] on button "Выбрать" at bounding box center [862, 600] width 110 height 36
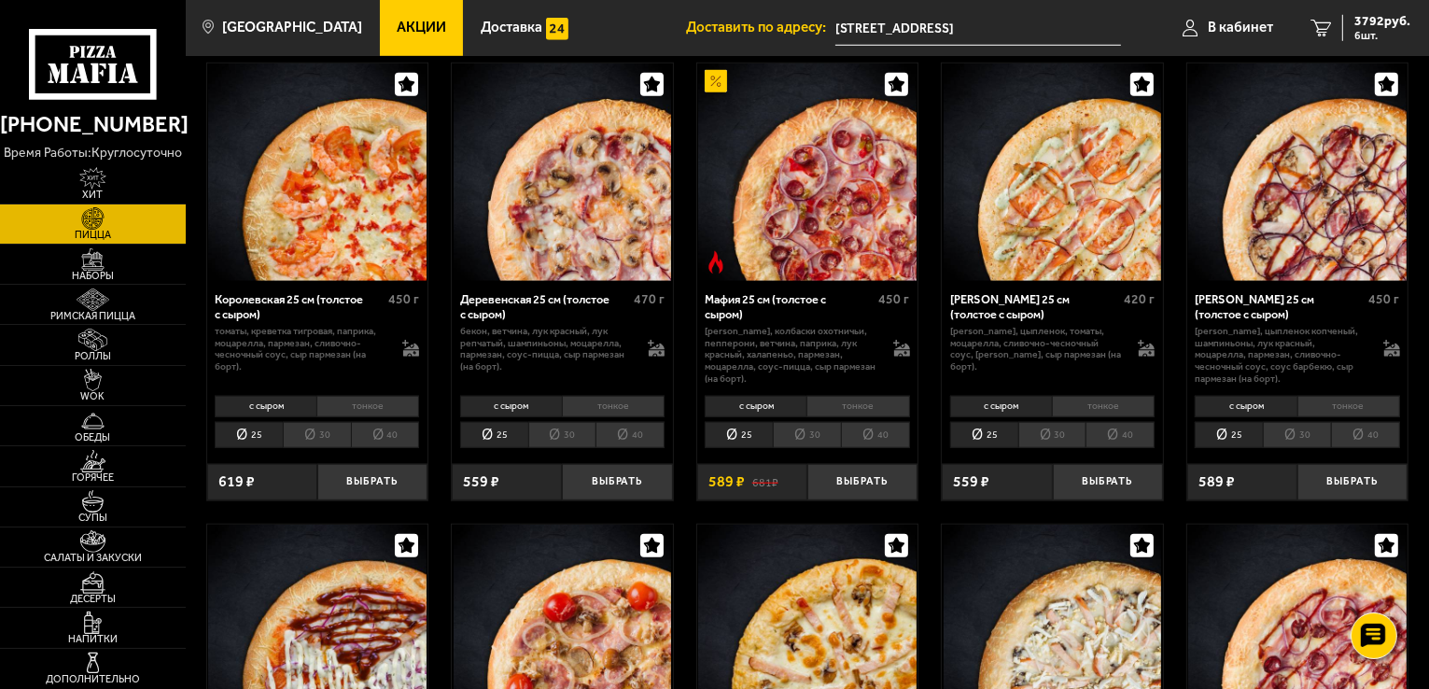
scroll to position [1509, 0]
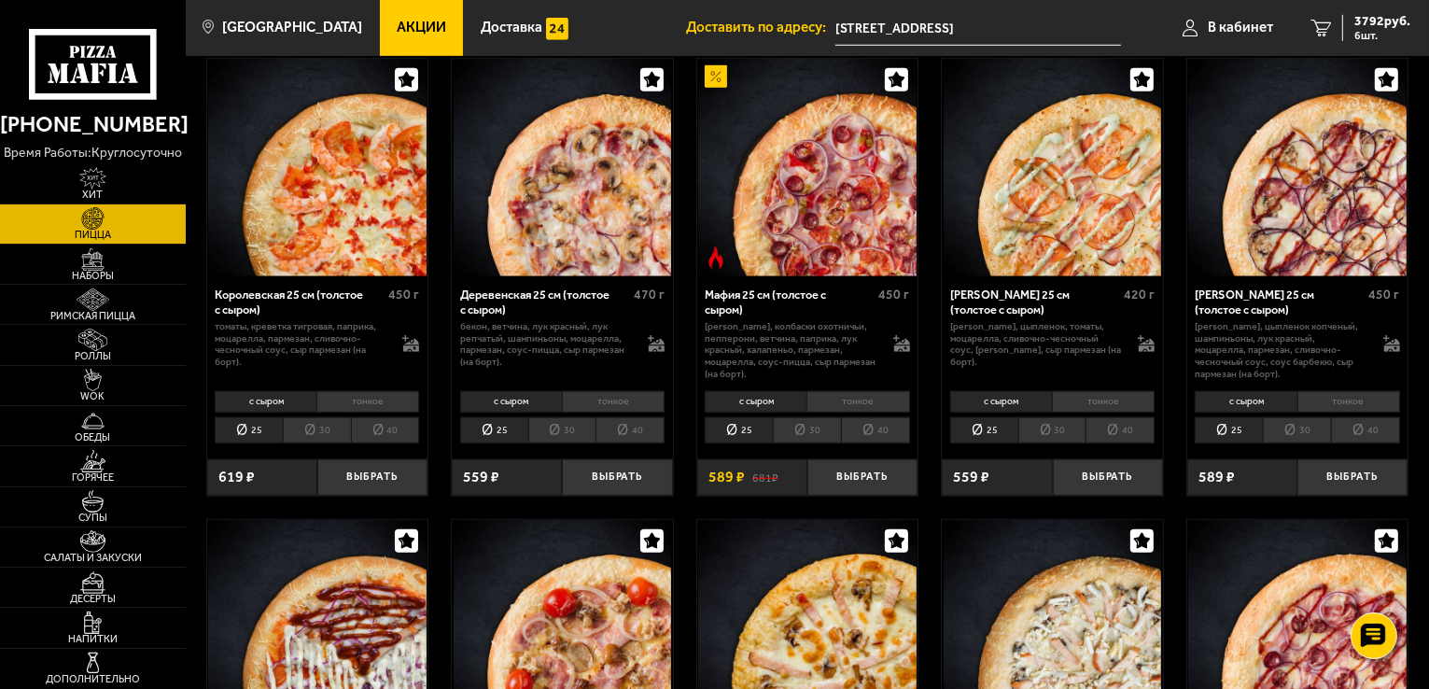
drag, startPoint x: 1427, startPoint y: 329, endPoint x: 1433, endPoint y: 379, distance: 49.8
click at [1428, 379] on html "[PHONE_NUMBER] время работы: круглосуточно [PERSON_NAME] Наборы Римская пицца Р…" at bounding box center [714, 502] width 1429 height 4023
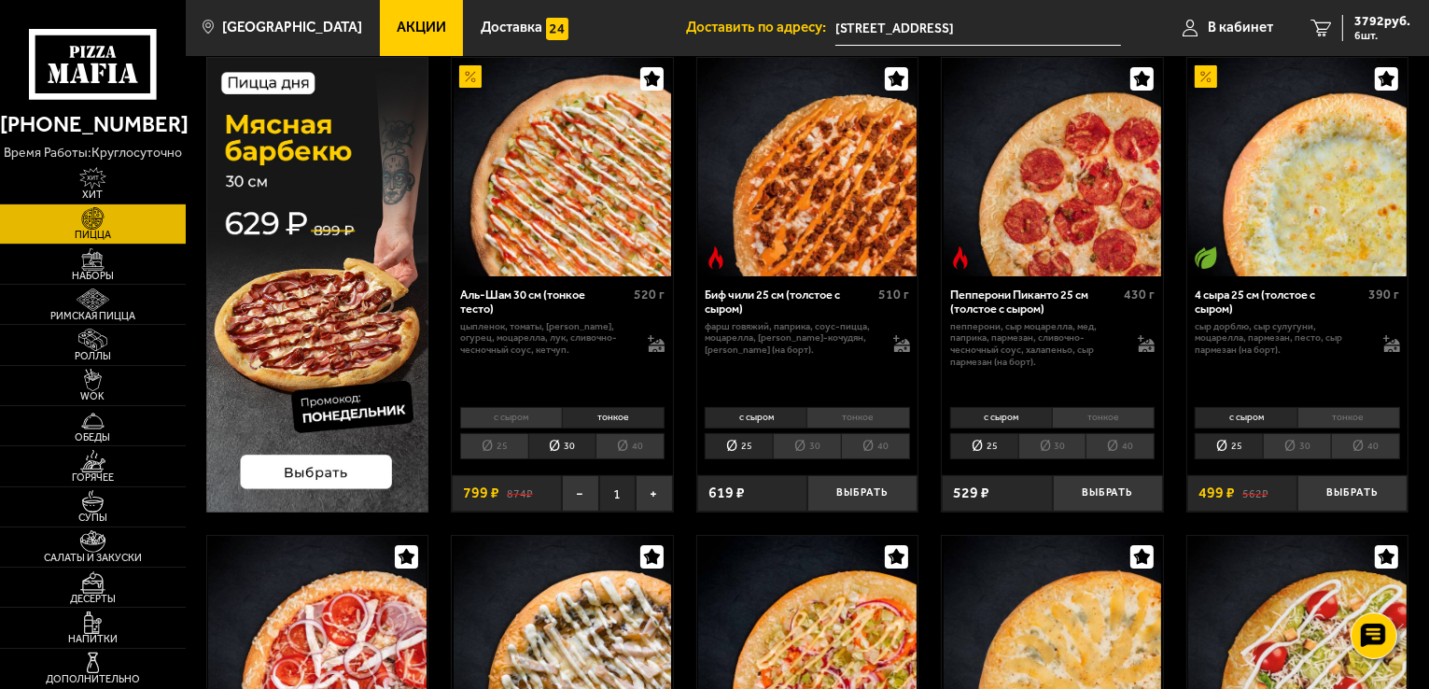
scroll to position [60, 0]
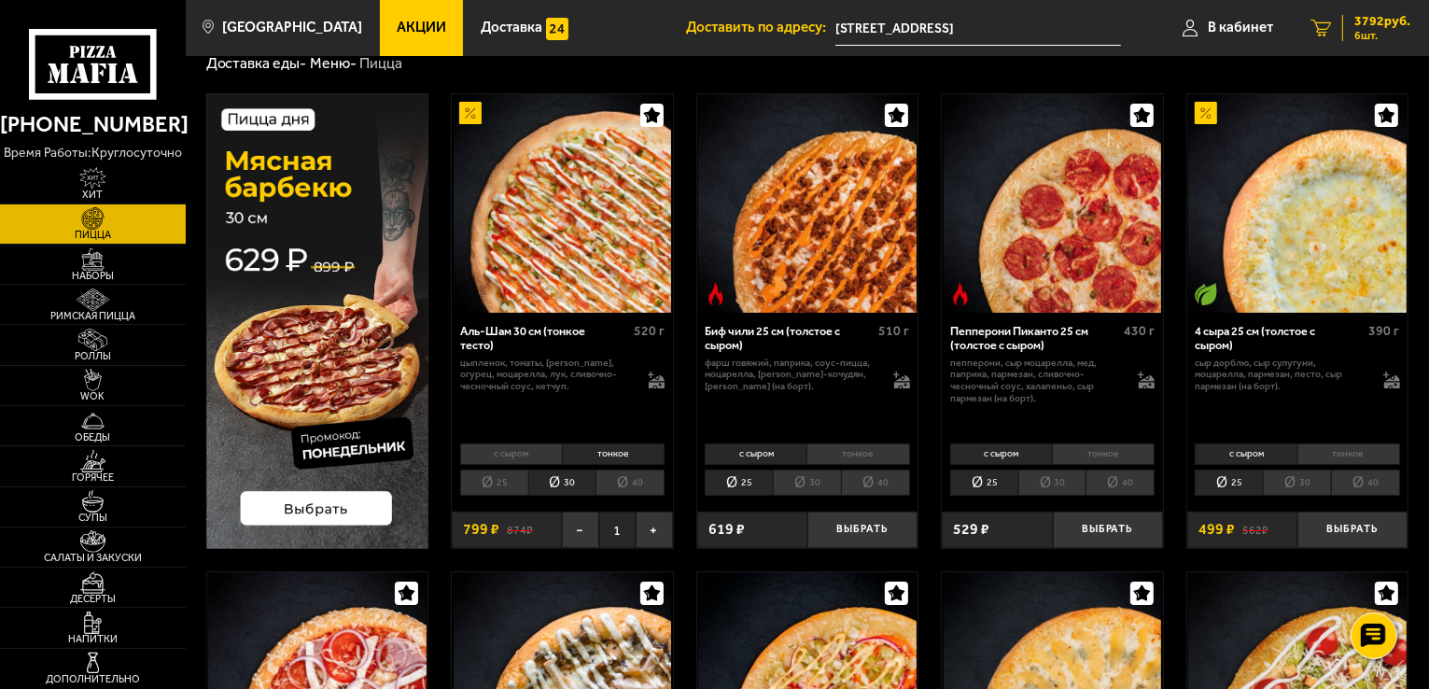
click at [1372, 24] on span "3792 руб." at bounding box center [1382, 21] width 56 height 13
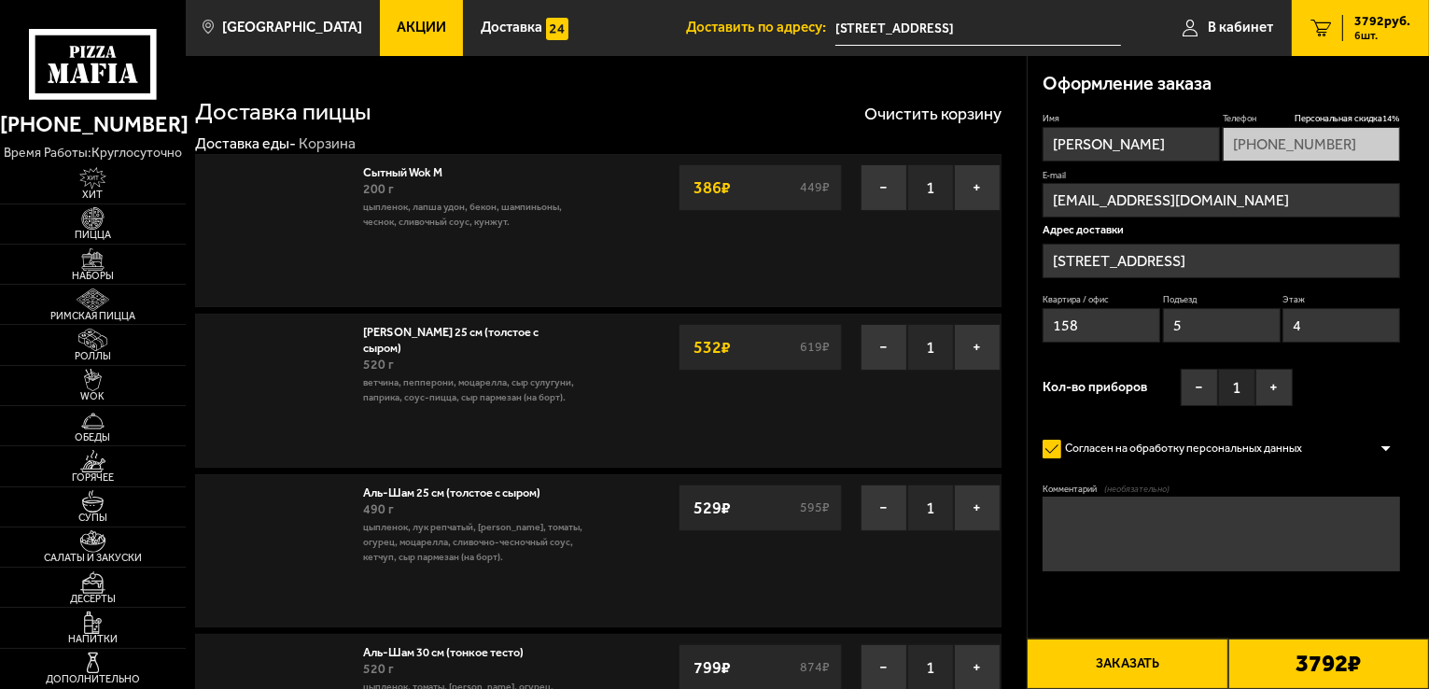
type input "[STREET_ADDRESS]"
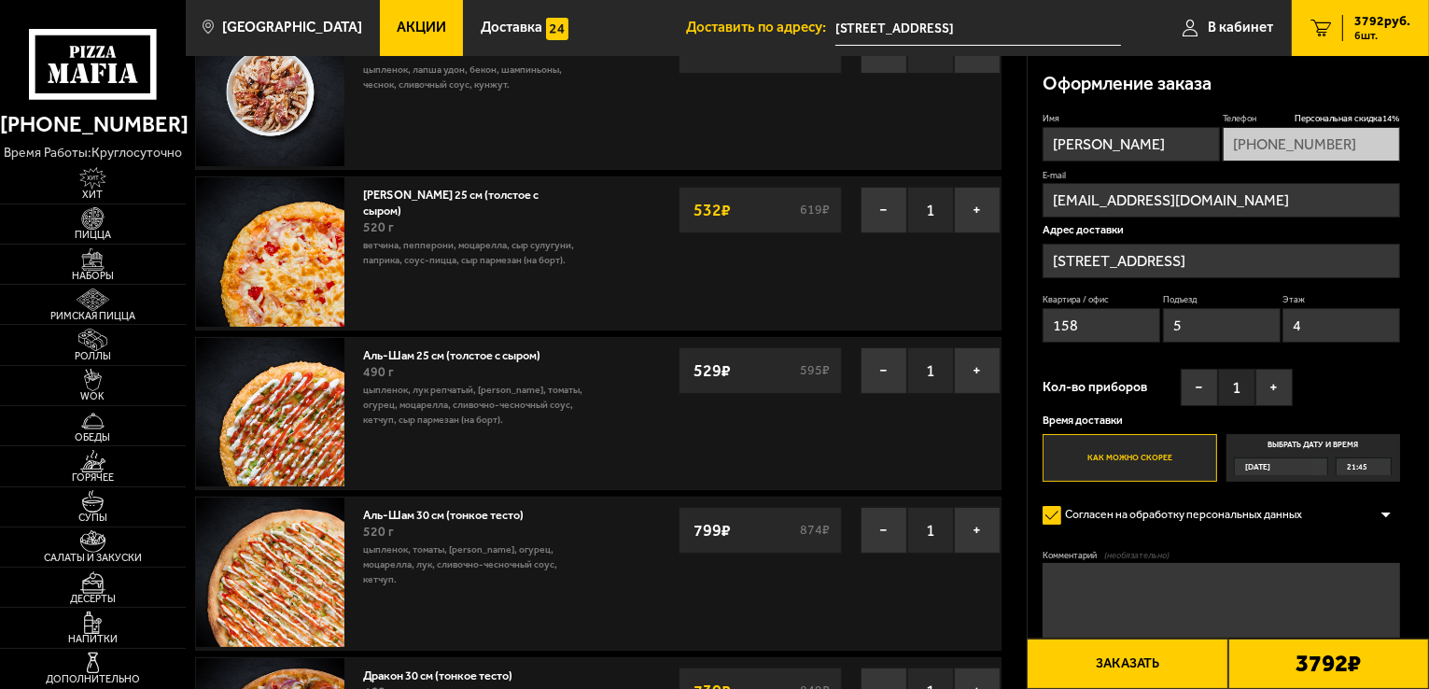
scroll to position [112, 0]
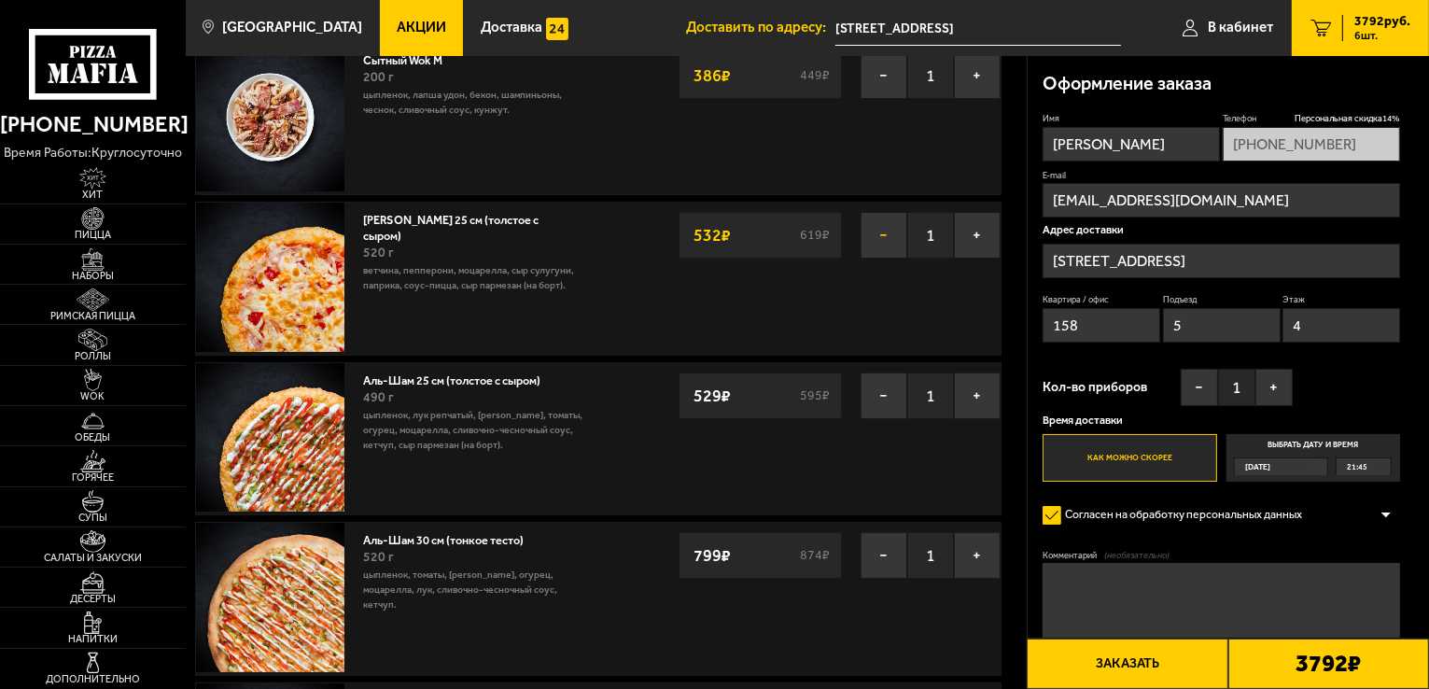
click at [889, 236] on button "−" at bounding box center [884, 235] width 47 height 47
click at [883, 237] on button "−" at bounding box center [884, 235] width 47 height 47
click at [883, 236] on button "−" at bounding box center [884, 235] width 47 height 47
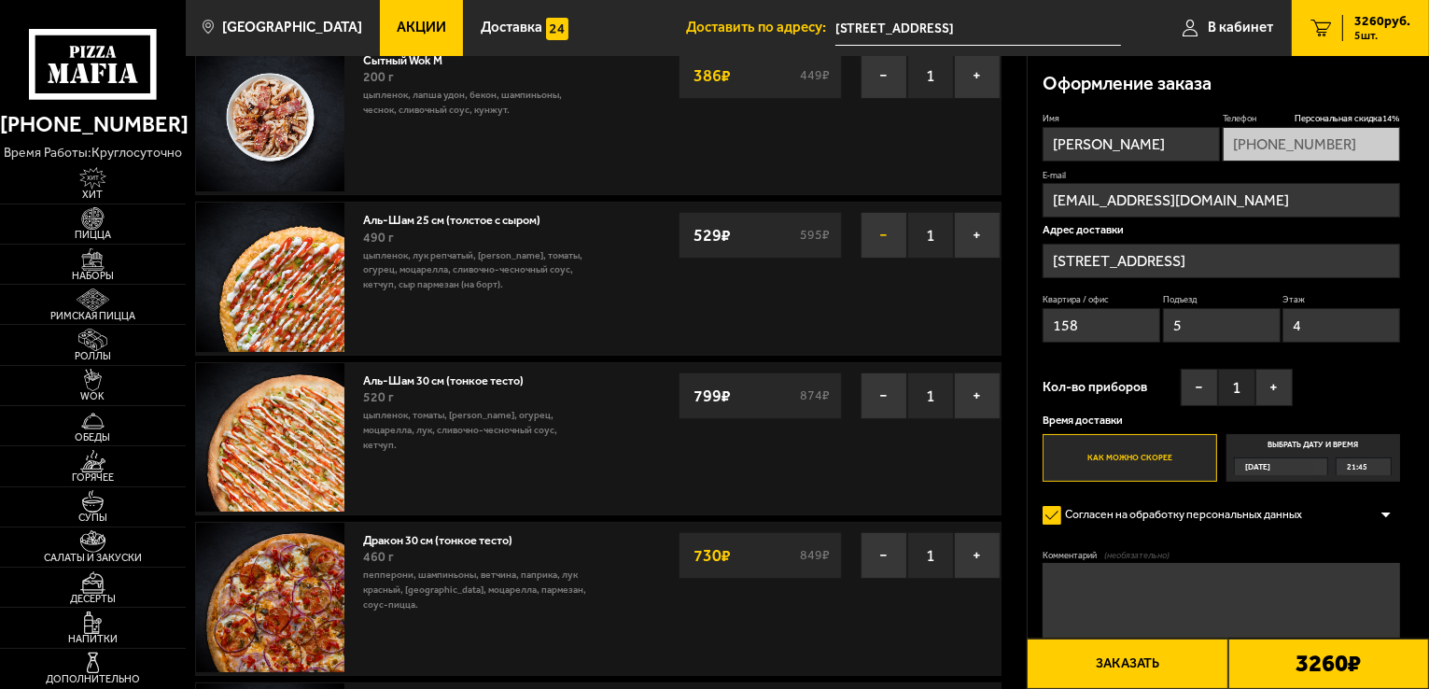
click at [884, 243] on button "−" at bounding box center [884, 235] width 47 height 47
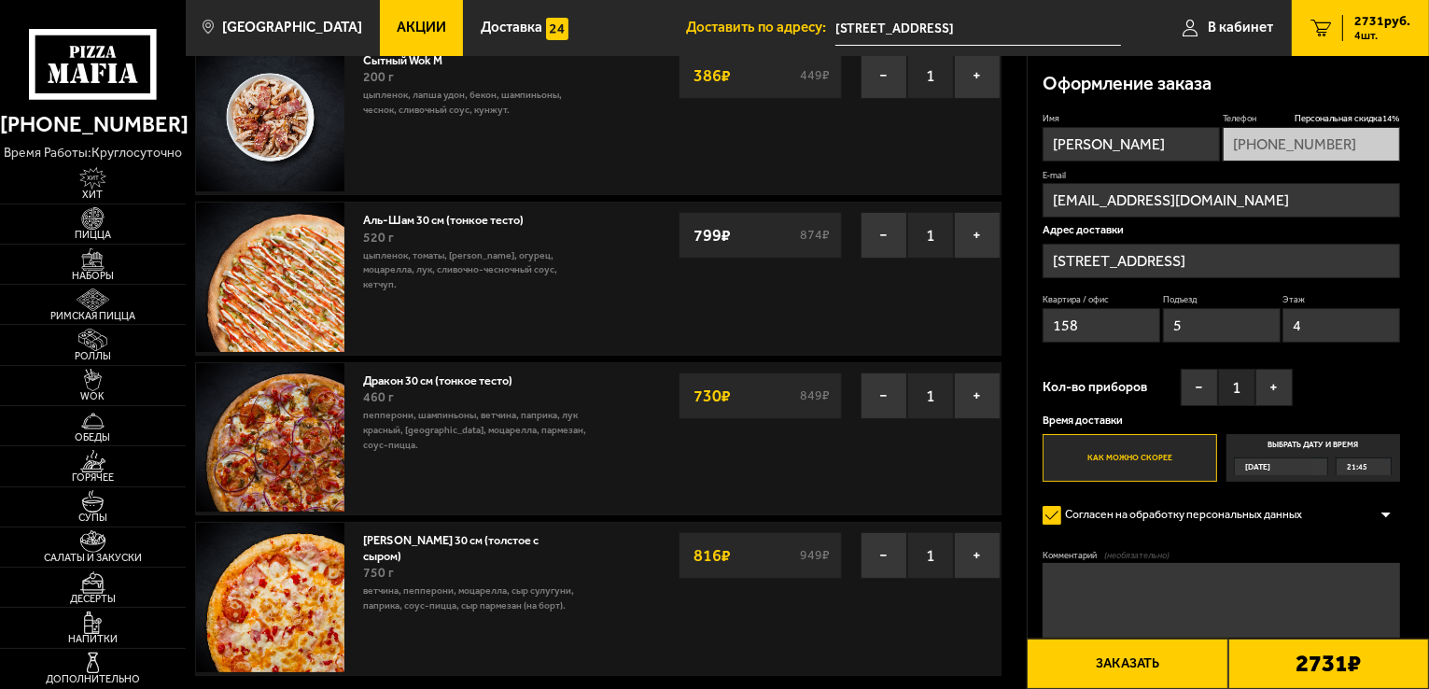
drag, startPoint x: 1427, startPoint y: 427, endPoint x: 1427, endPoint y: 474, distance: 47.6
click at [1427, 474] on div "Оформление заказа Имя [PERSON_NAME] скидка 14 % [PHONE_NUMBER] E-mail [EMAIL_AD…" at bounding box center [1229, 391] width 402 height 670
click at [983, 230] on button "+" at bounding box center [977, 235] width 47 height 47
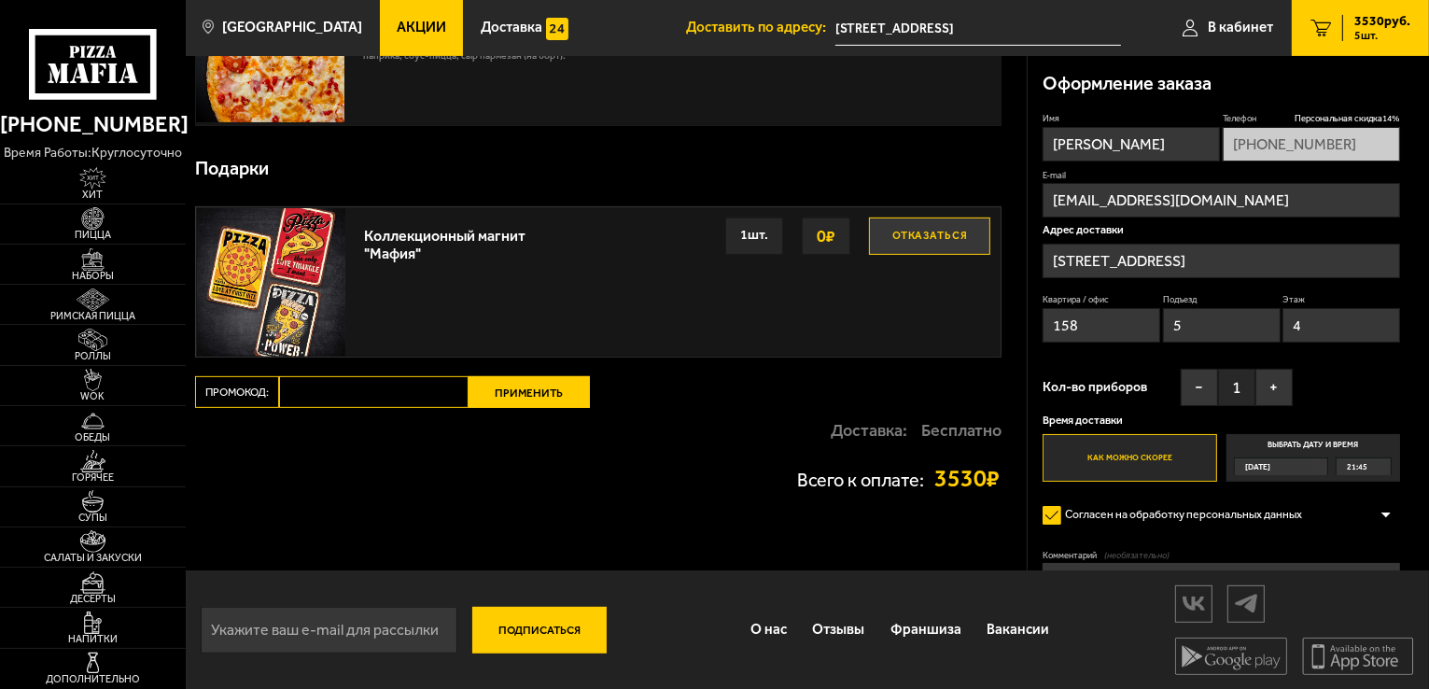
scroll to position [60, 0]
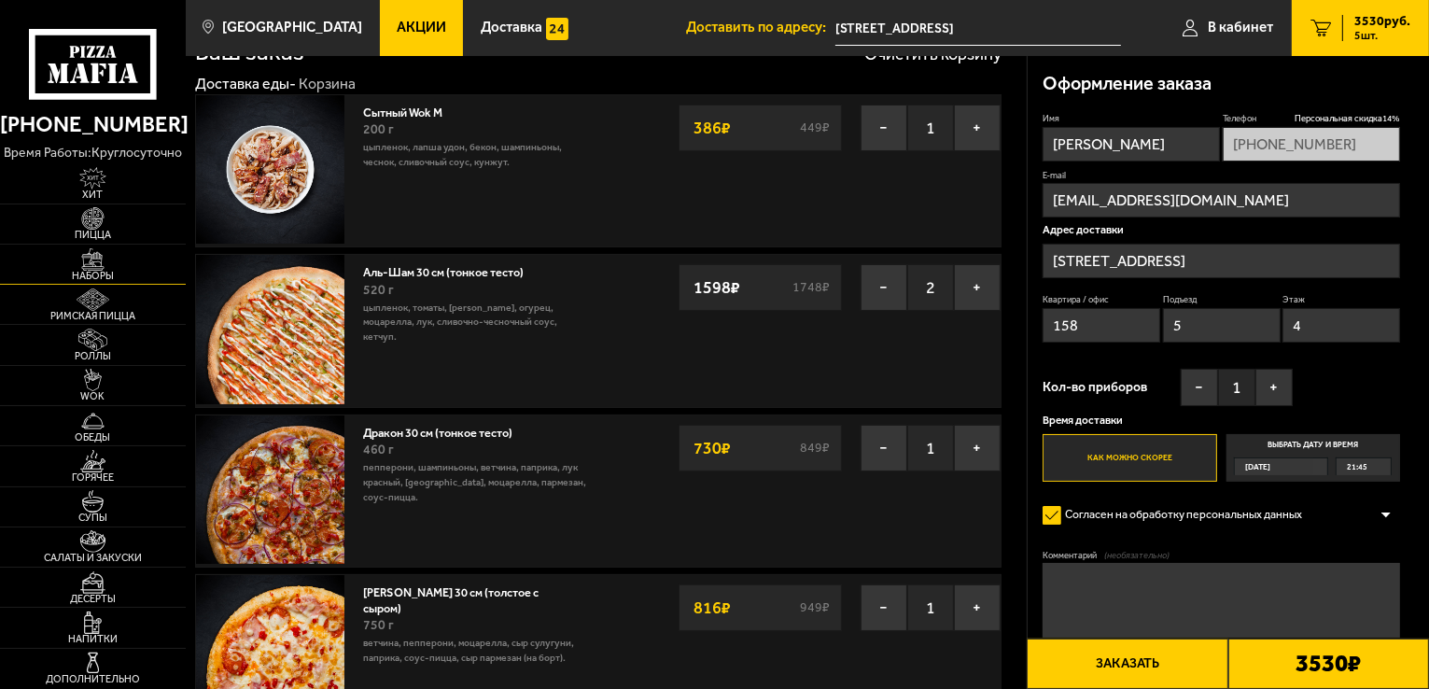
click at [95, 268] on img at bounding box center [92, 259] width 57 height 22
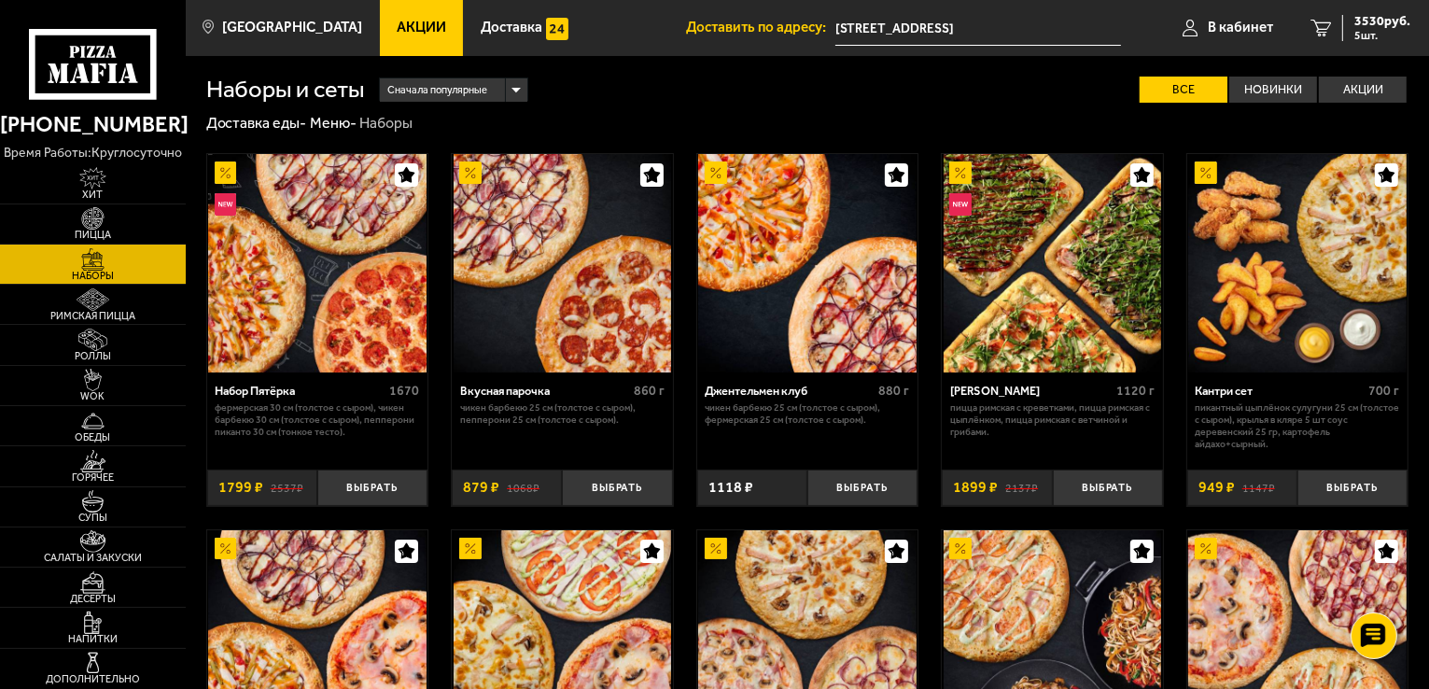
click at [1002, 413] on p "Пицца Римская с креветками, Пицца Римская с цыплёнком, Пицца Римская с ветчиной…" at bounding box center [1052, 419] width 204 height 35
click at [1021, 288] on img at bounding box center [1053, 263] width 218 height 218
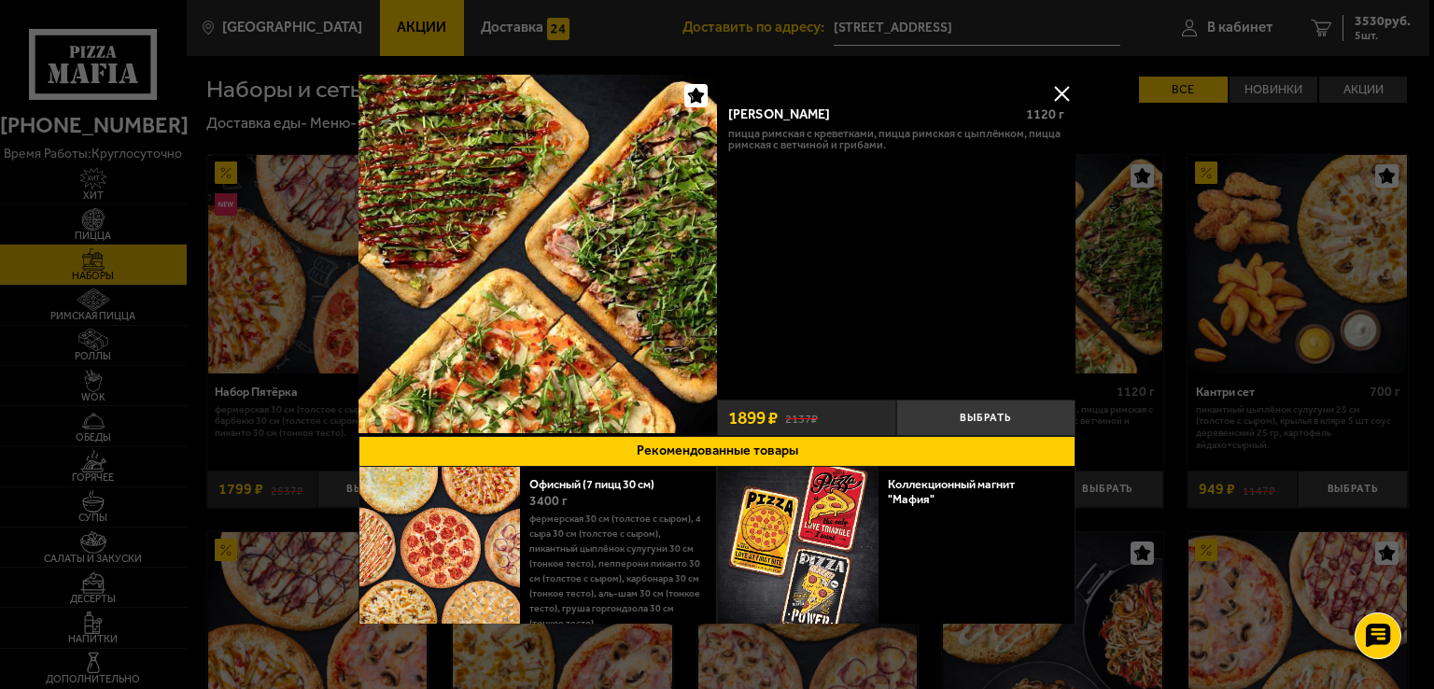
click at [1059, 91] on button at bounding box center [1061, 93] width 28 height 28
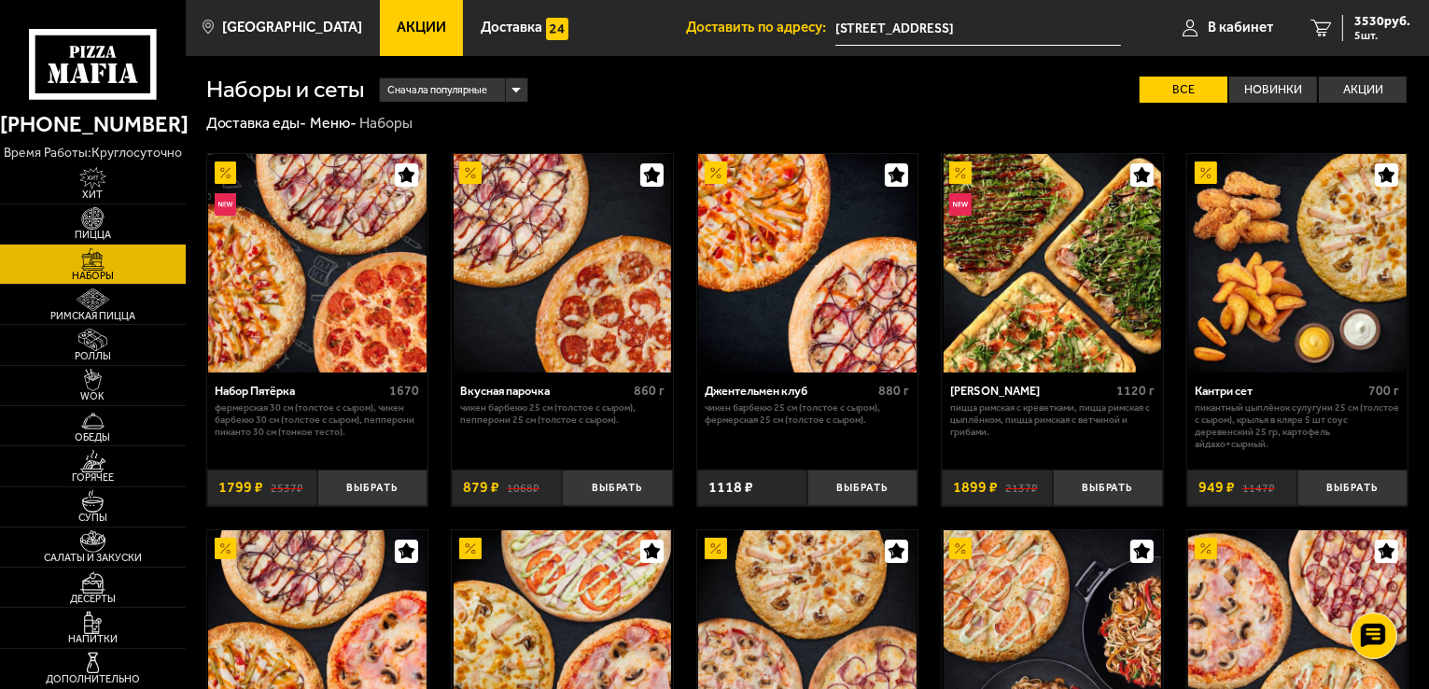
click at [986, 309] on img at bounding box center [1053, 263] width 218 height 218
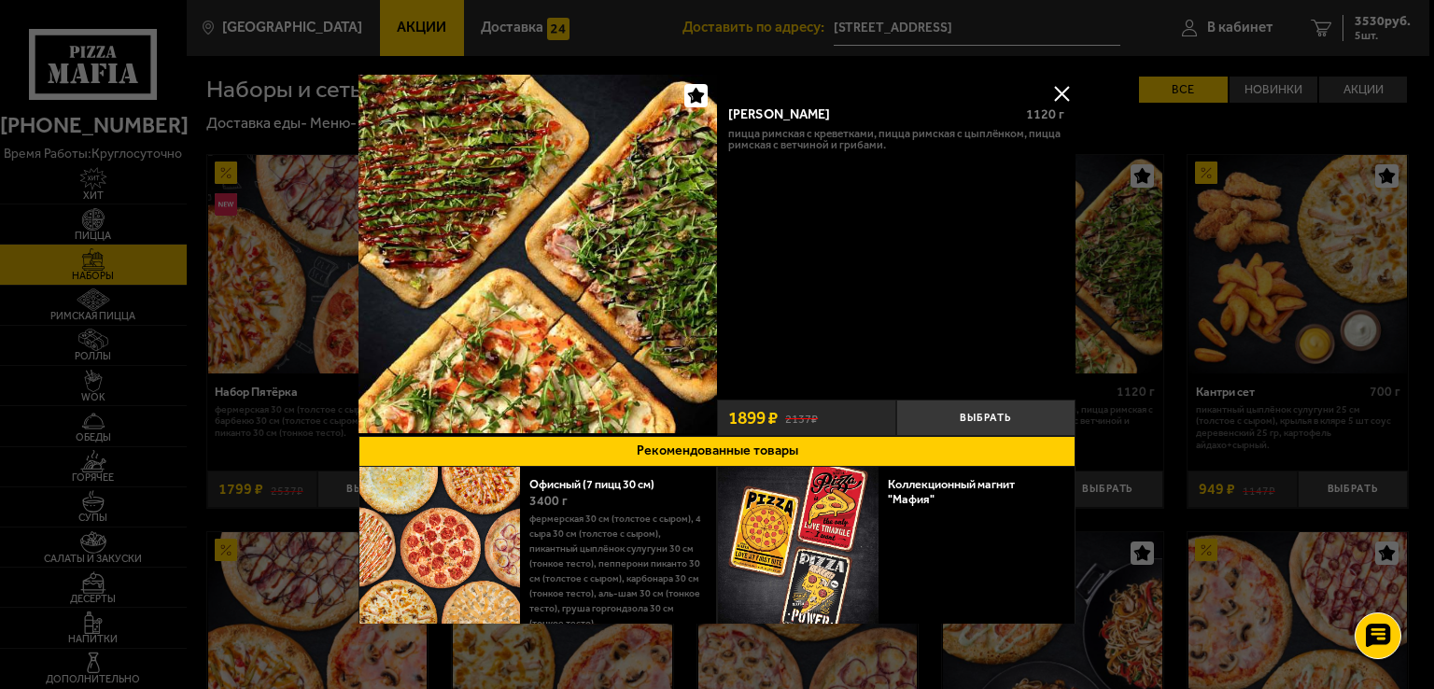
click at [698, 277] on img at bounding box center [537, 254] width 358 height 358
click at [763, 135] on p "Пицца Римская с креветками, Пицца Римская с цыплёнком, Пицца Римская с ветчиной…" at bounding box center [896, 140] width 336 height 24
click at [762, 117] on div "[PERSON_NAME]" at bounding box center [870, 114] width 284 height 16
click at [761, 115] on div "[PERSON_NAME]" at bounding box center [870, 114] width 284 height 16
click at [971, 417] on button "Выбрать" at bounding box center [985, 417] width 179 height 36
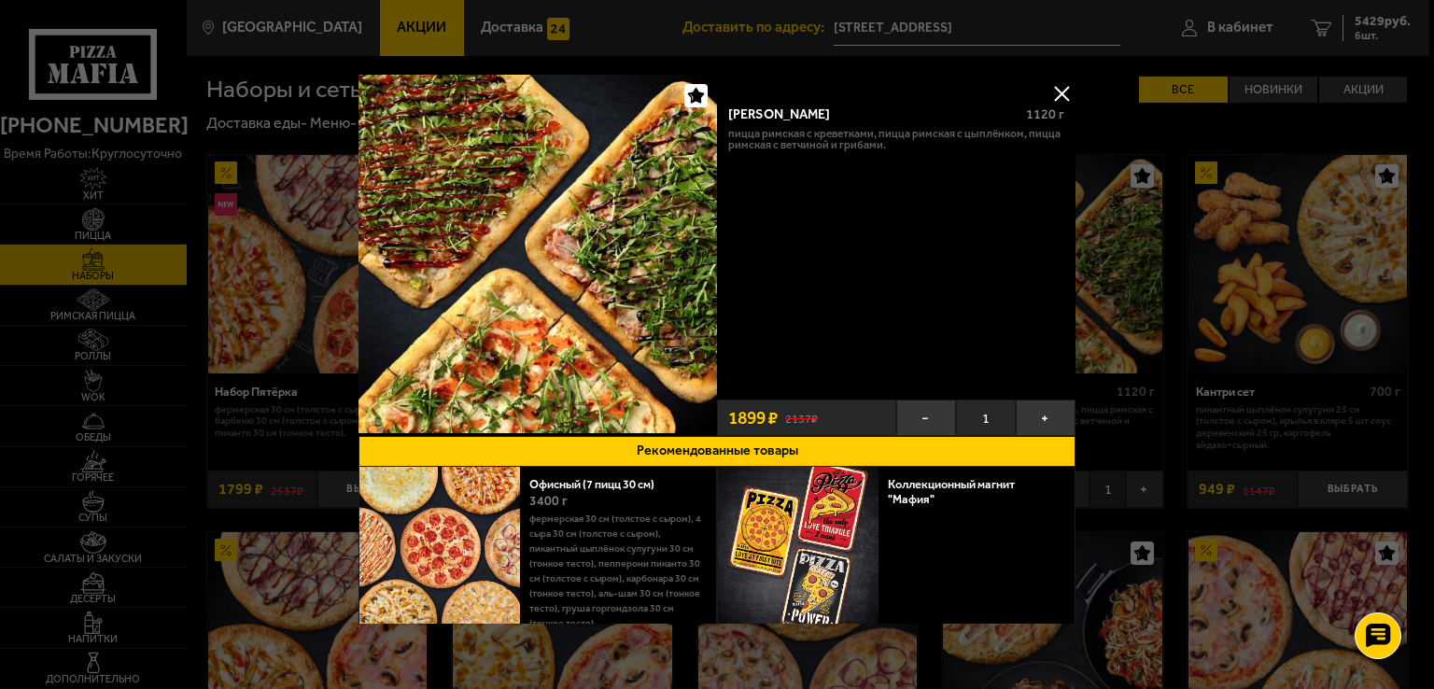
click at [1052, 89] on button at bounding box center [1061, 93] width 28 height 28
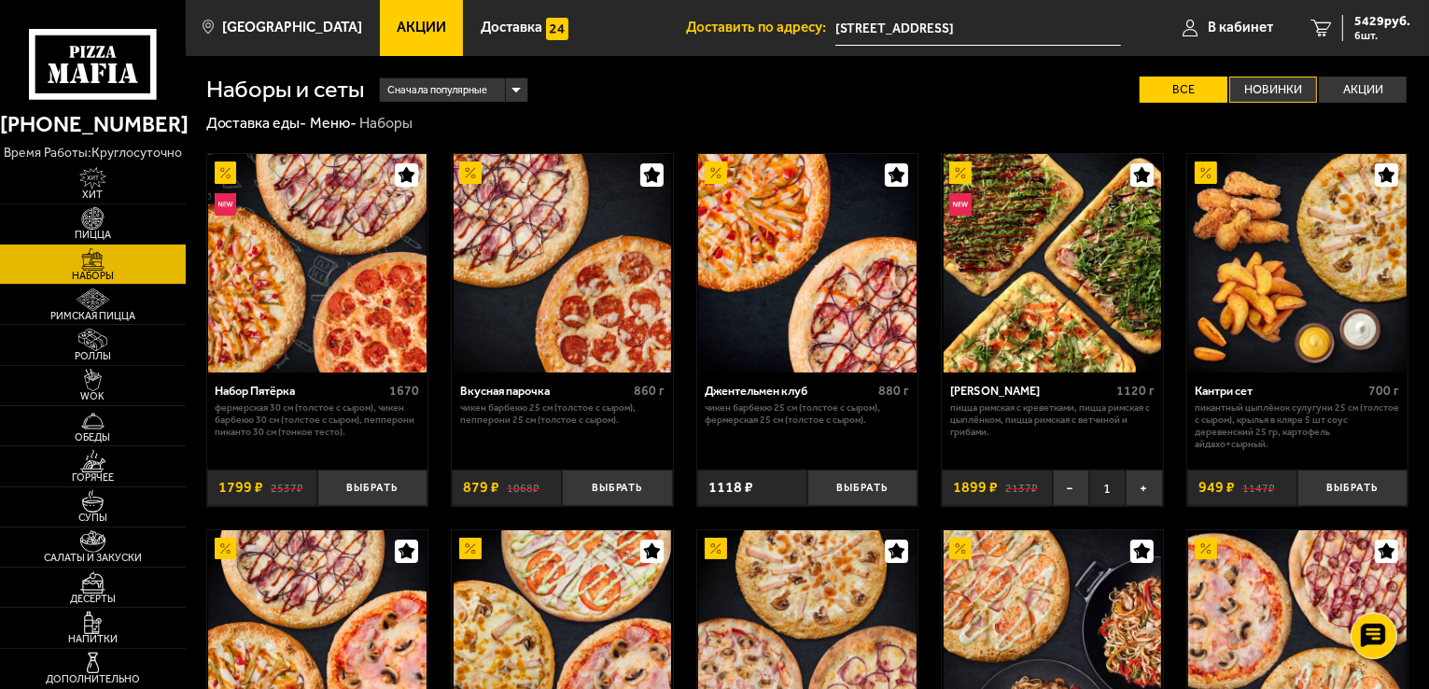
click at [1284, 88] on label "Новинки" at bounding box center [1273, 90] width 88 height 27
click at [0, 0] on input "Новинки" at bounding box center [0, 0] width 0 height 0
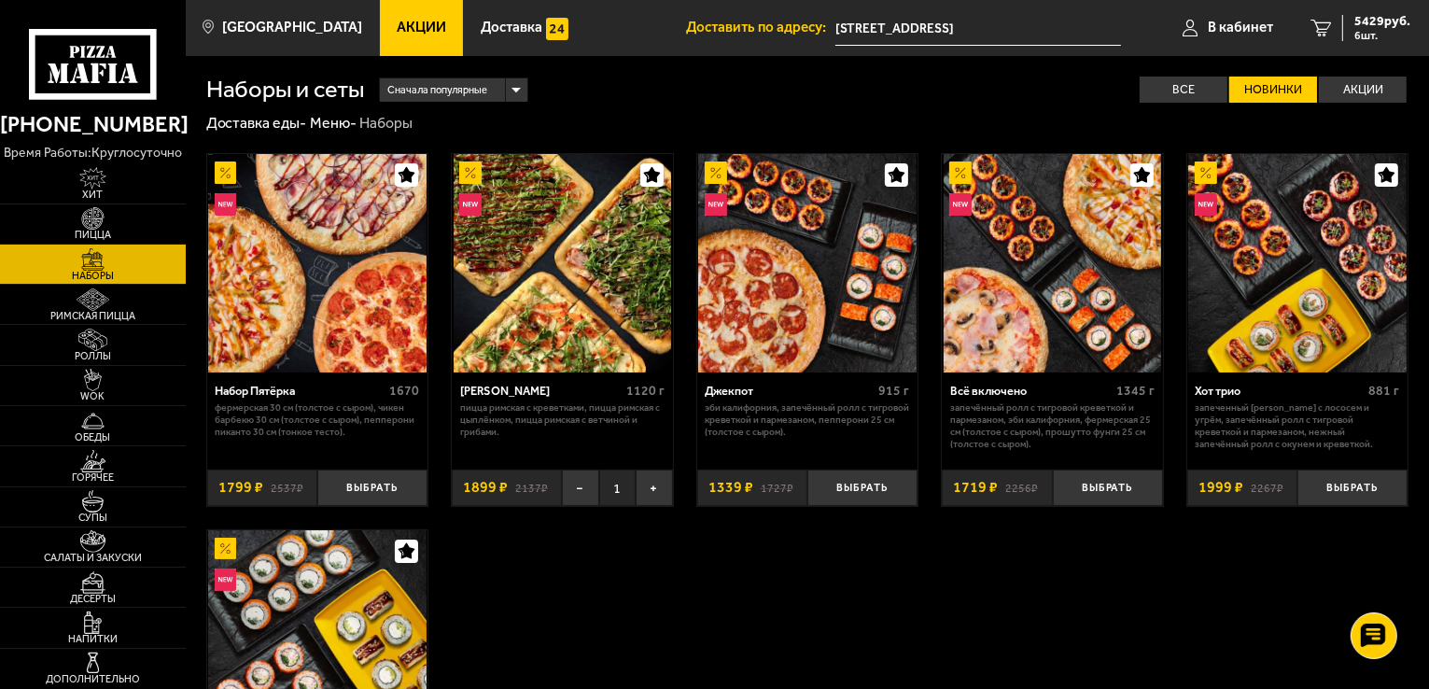
click at [508, 300] on img at bounding box center [563, 263] width 218 height 218
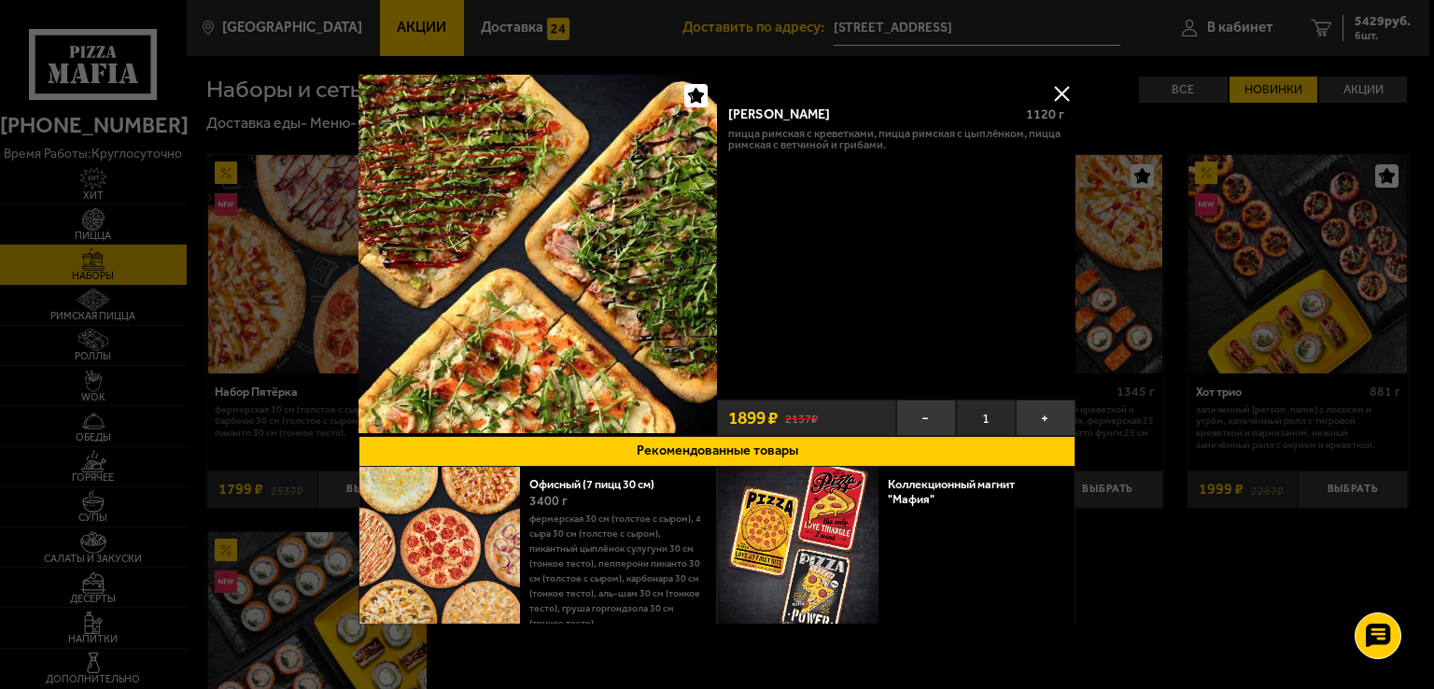
click at [1059, 88] on button at bounding box center [1061, 93] width 28 height 28
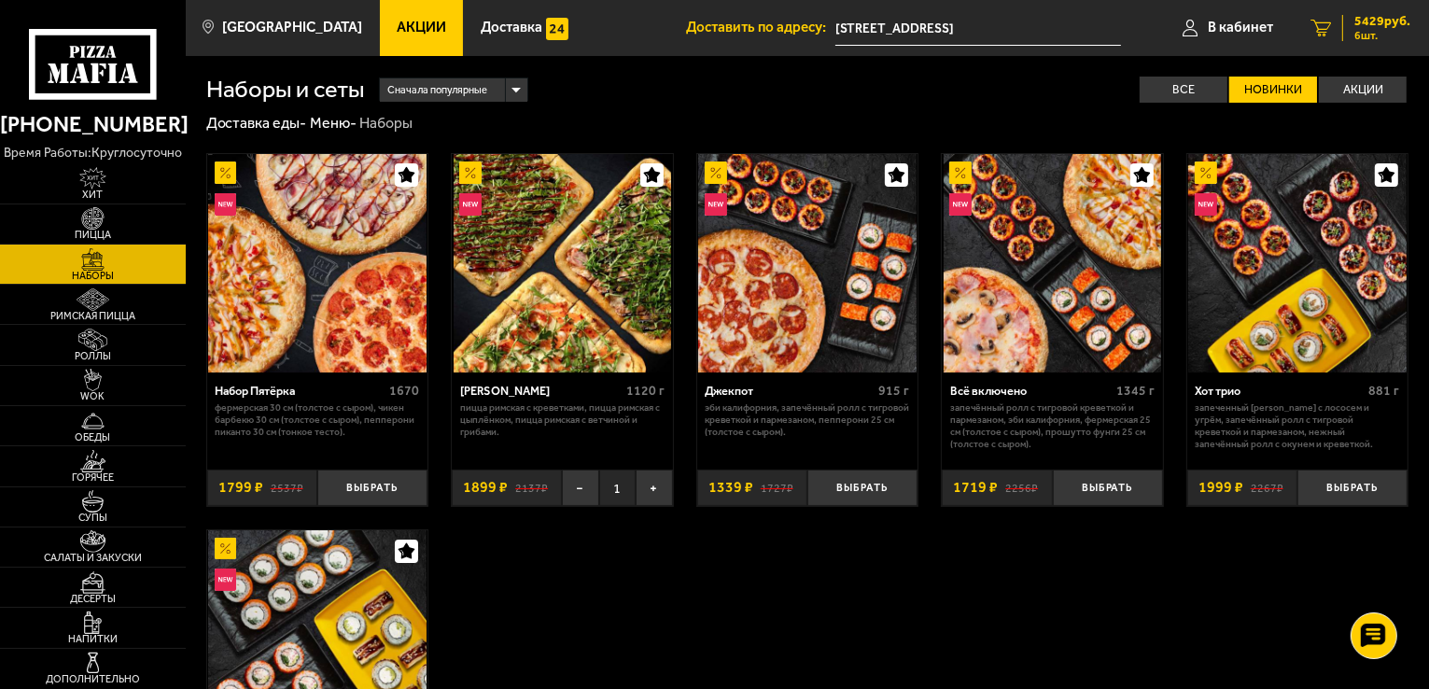
drag, startPoint x: 1378, startPoint y: 17, endPoint x: 1356, endPoint y: 29, distance: 24.7
click at [1378, 18] on span "5429 руб." at bounding box center [1382, 21] width 56 height 13
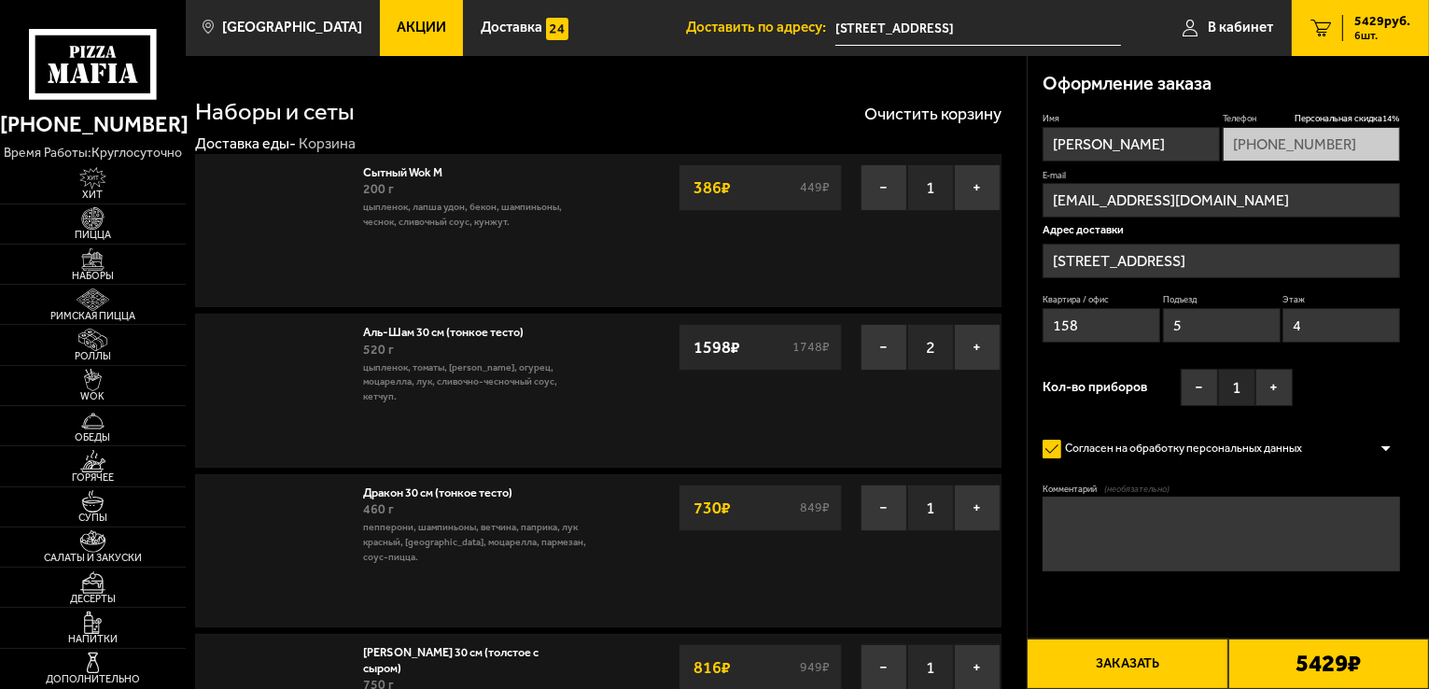
type input "[STREET_ADDRESS]"
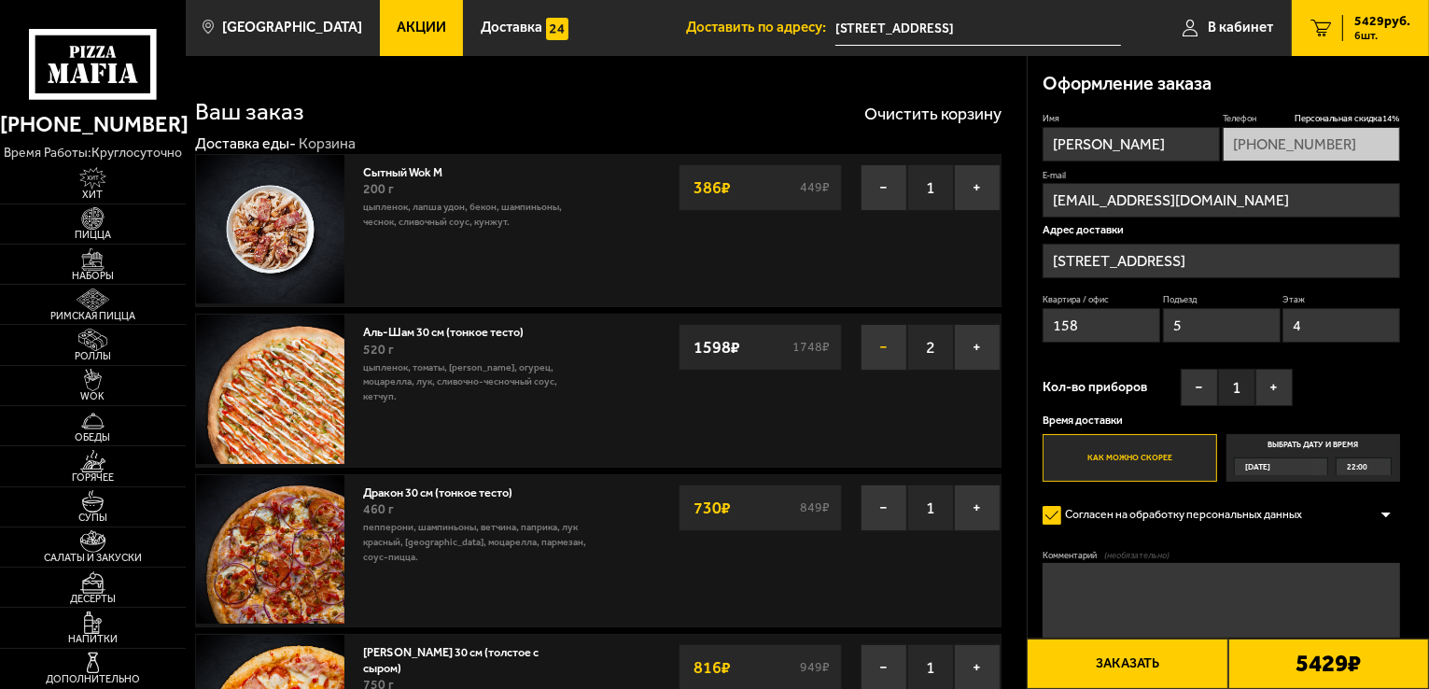
click at [873, 343] on button "−" at bounding box center [884, 347] width 47 height 47
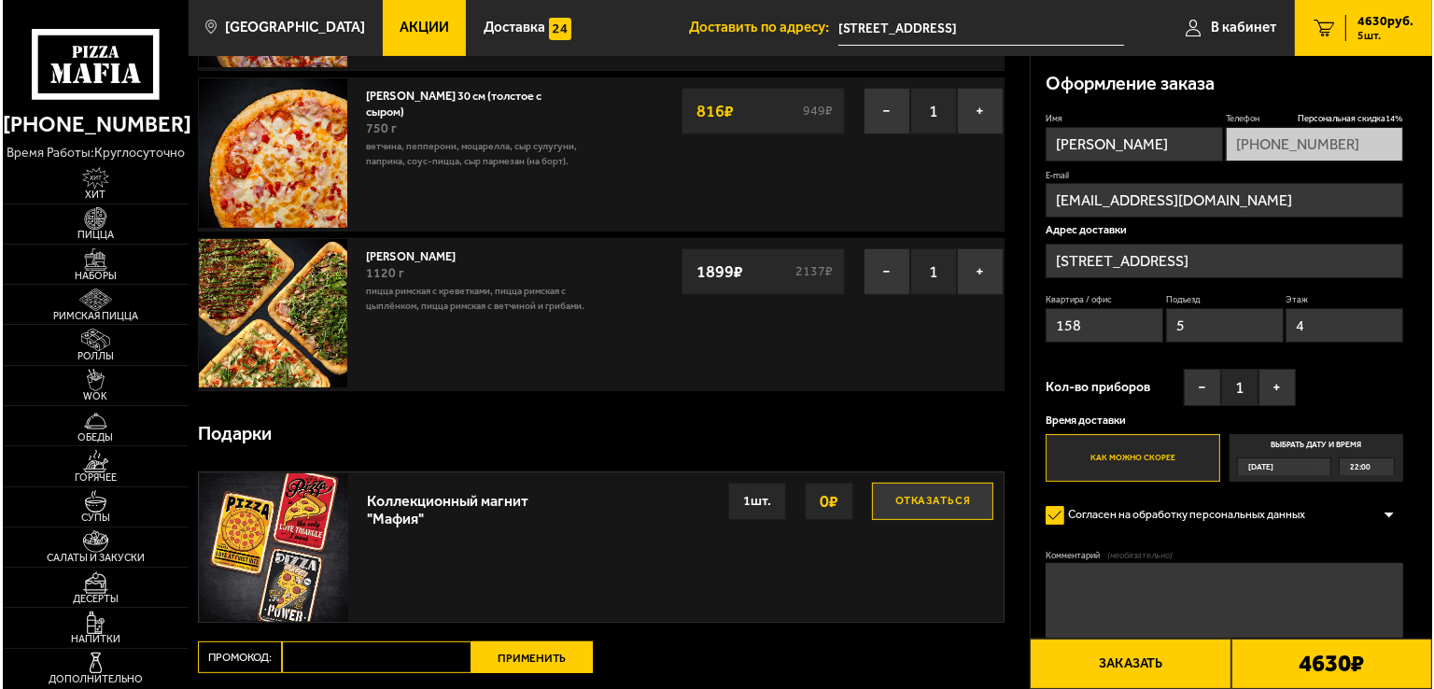
scroll to position [553, 0]
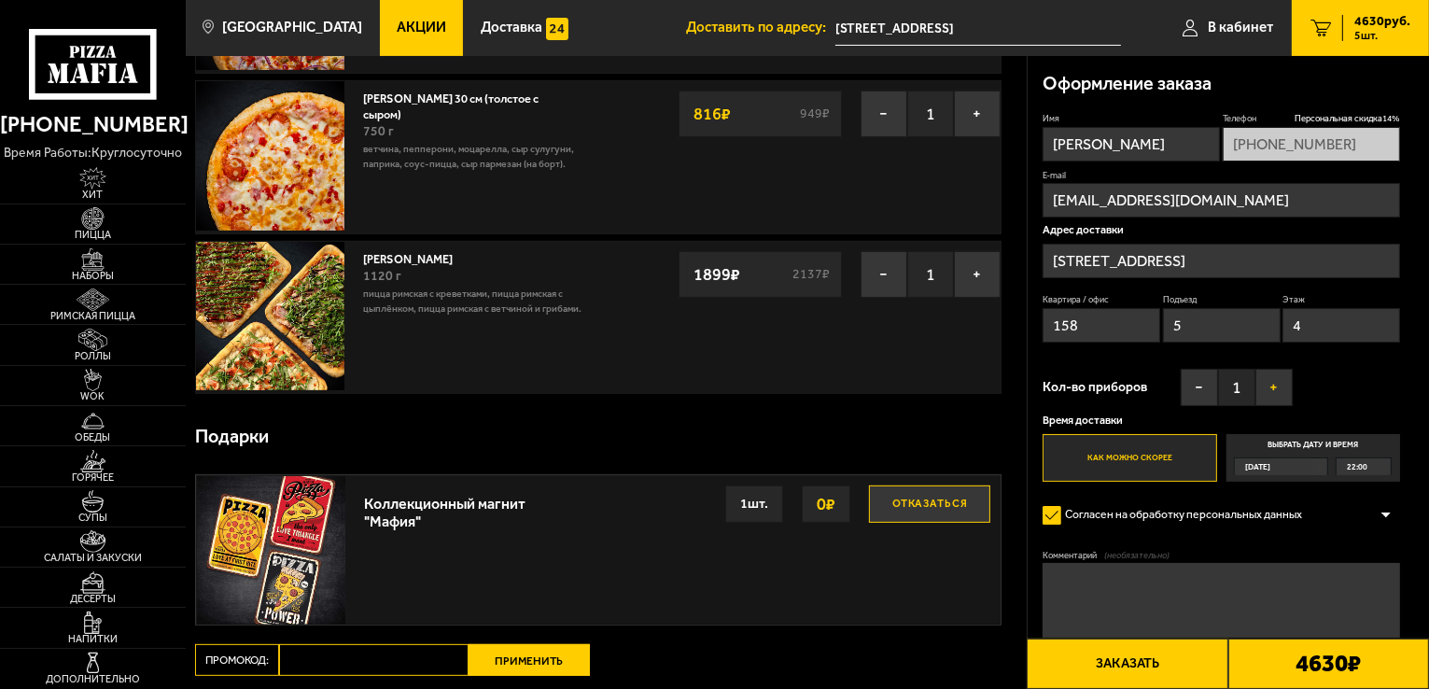
click at [1279, 384] on button "+" at bounding box center [1273, 387] width 37 height 37
click at [1196, 385] on button "−" at bounding box center [1199, 387] width 37 height 37
click at [1124, 654] on button "Заказать" at bounding box center [1127, 663] width 201 height 50
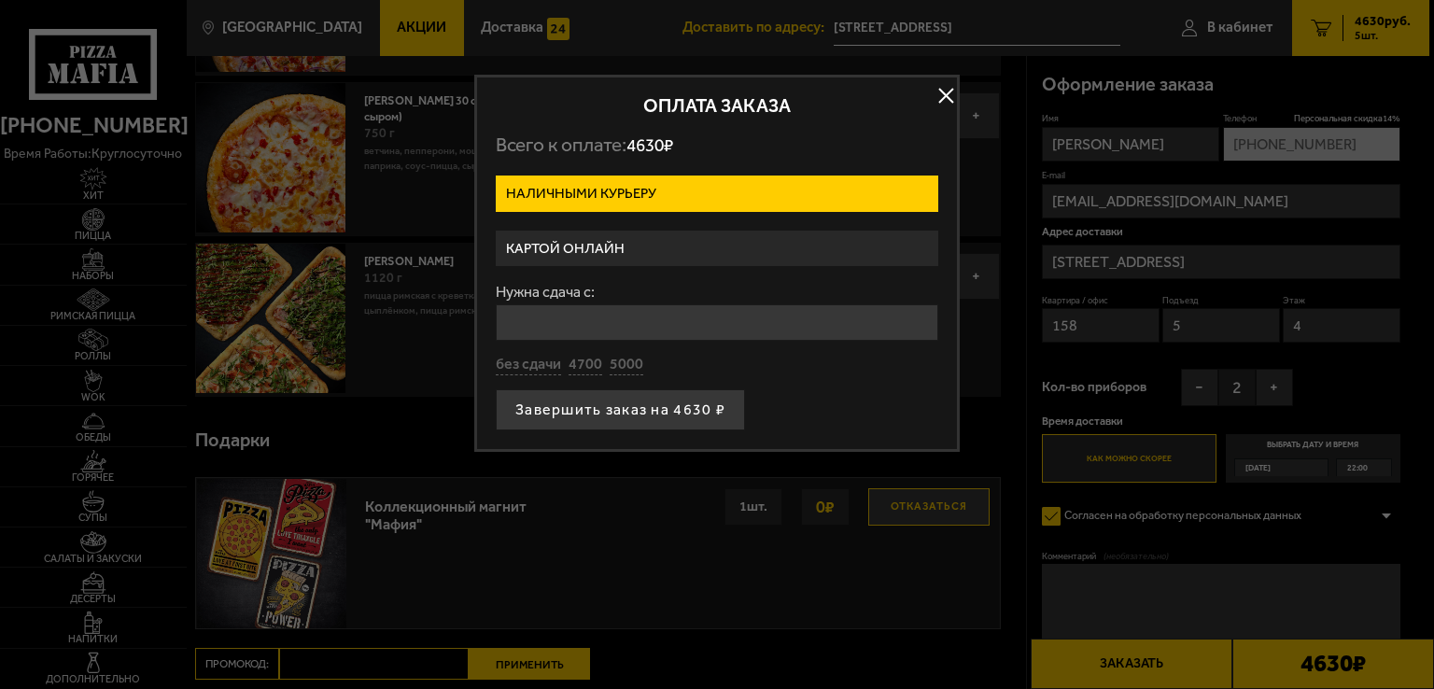
click at [614, 244] on label "Картой онлайн" at bounding box center [717, 249] width 442 height 36
click at [0, 0] on input "Картой онлайн" at bounding box center [0, 0] width 0 height 0
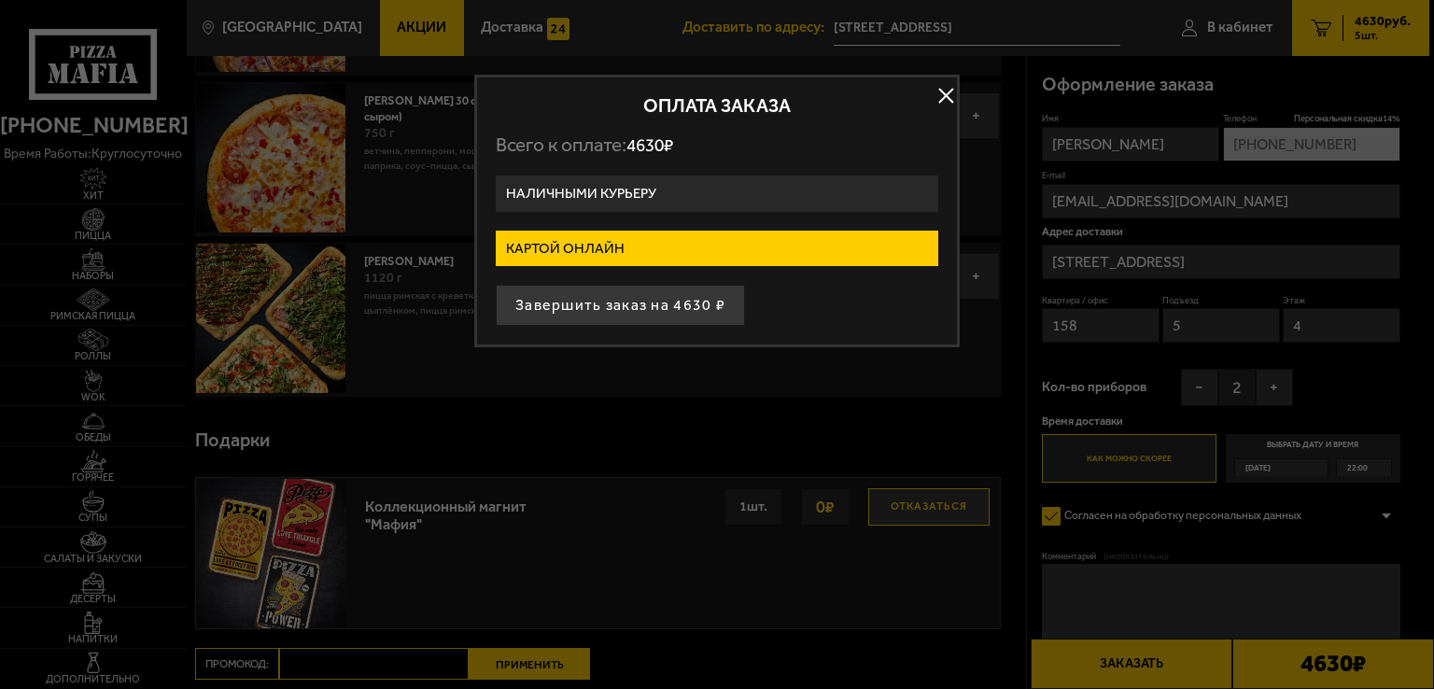
click at [597, 189] on label "Наличными курьеру" at bounding box center [717, 193] width 442 height 36
click at [0, 0] on input "Наличными курьеру" at bounding box center [0, 0] width 0 height 0
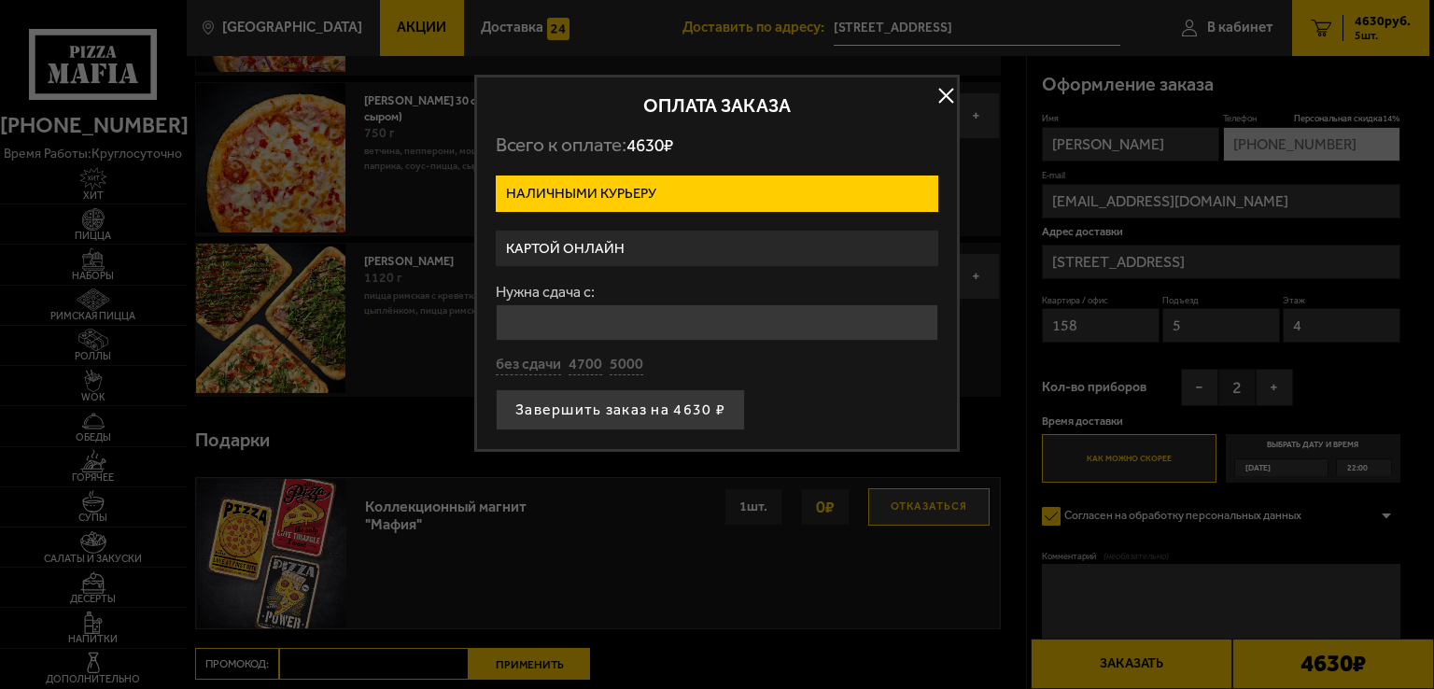
click at [597, 242] on label "Картой онлайн" at bounding box center [717, 249] width 442 height 36
click at [0, 0] on input "Картой онлайн" at bounding box center [0, 0] width 0 height 0
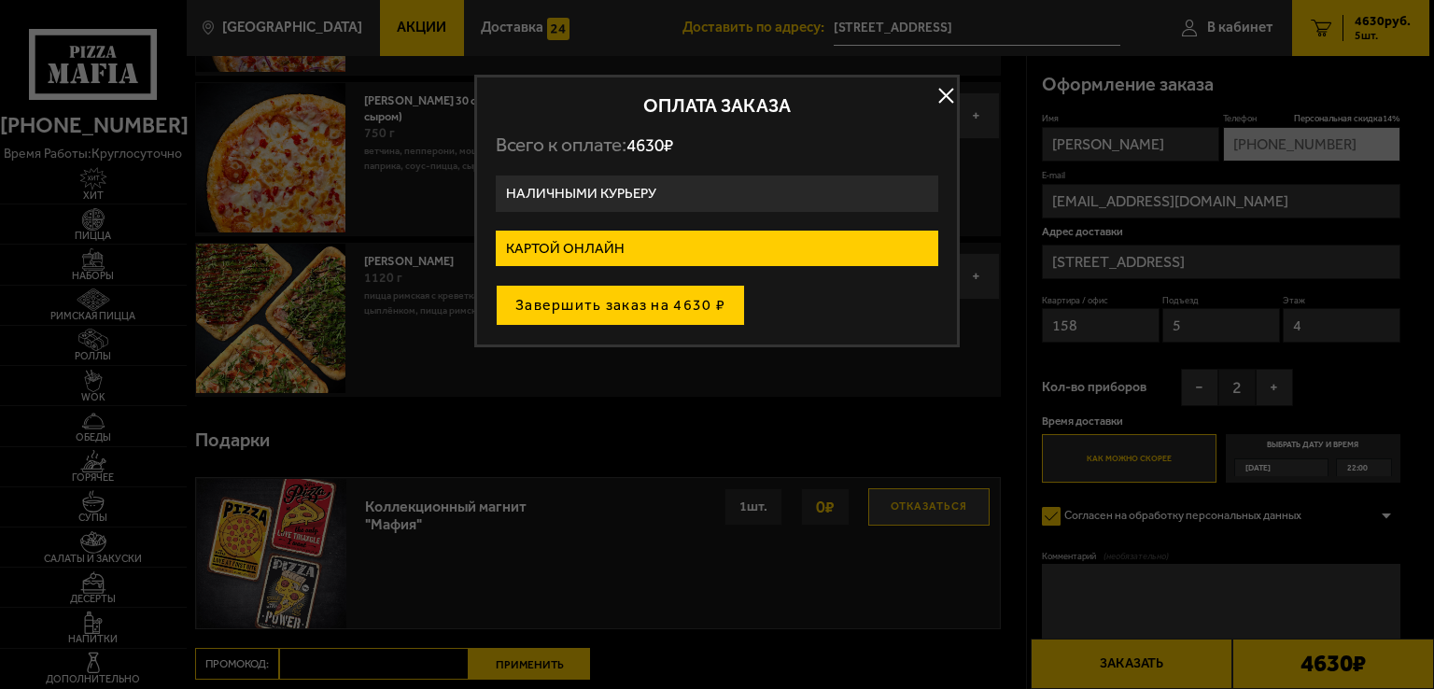
click at [583, 304] on button "Завершить заказ на 4630 ₽" at bounding box center [620, 305] width 249 height 41
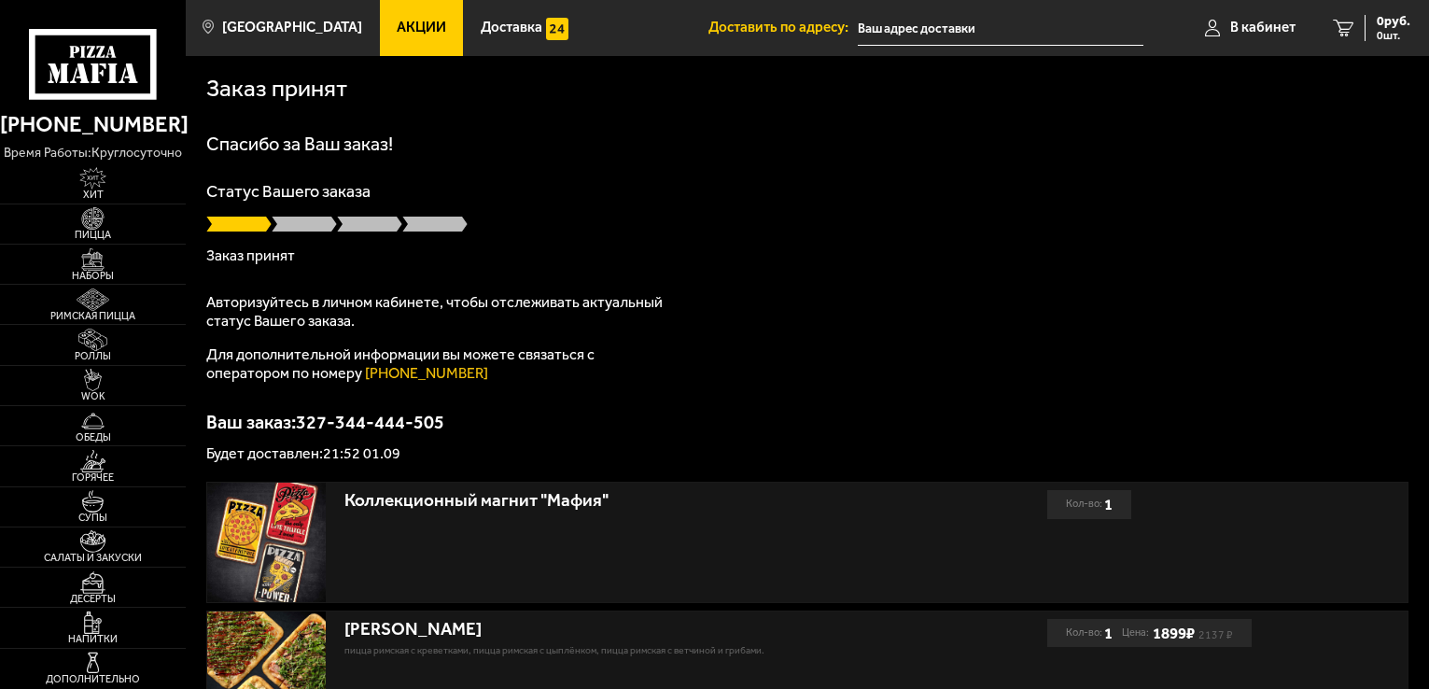
type input "[STREET_ADDRESS]"
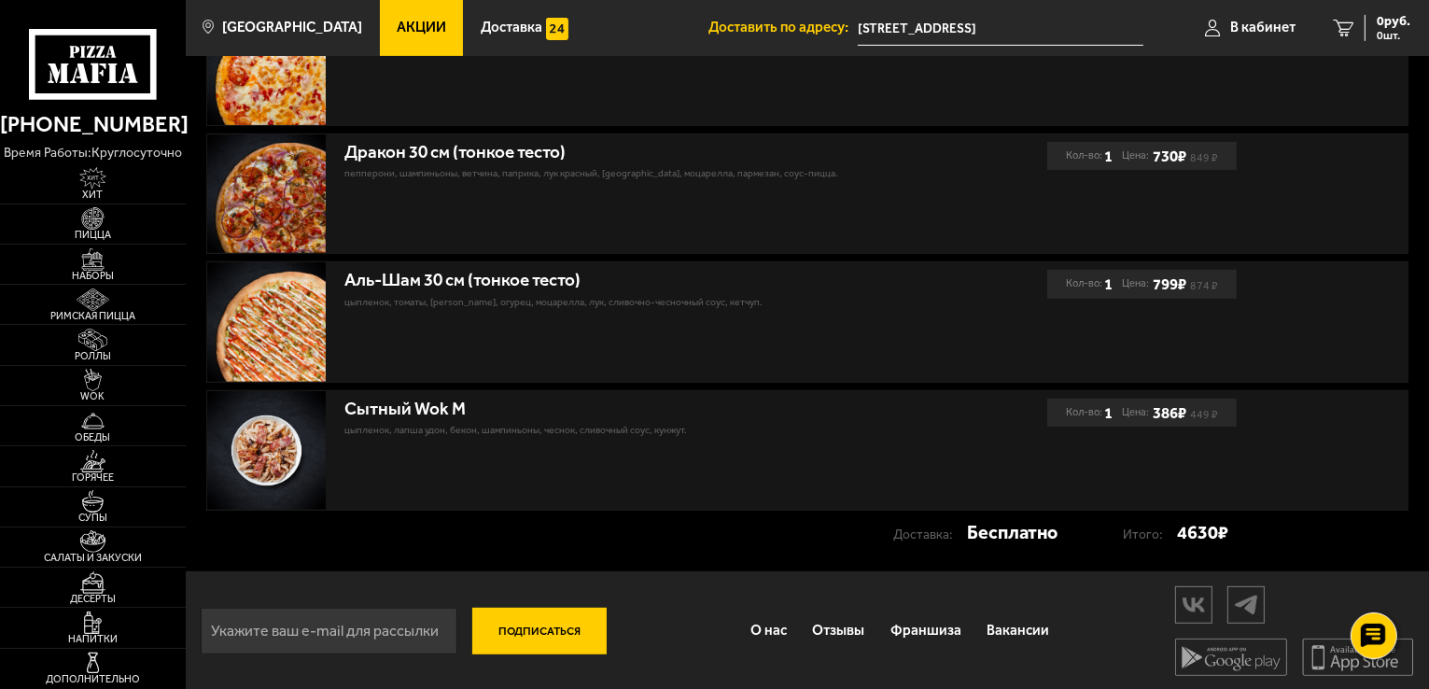
scroll to position [736, 0]
